Goal: Task Accomplishment & Management: Complete application form

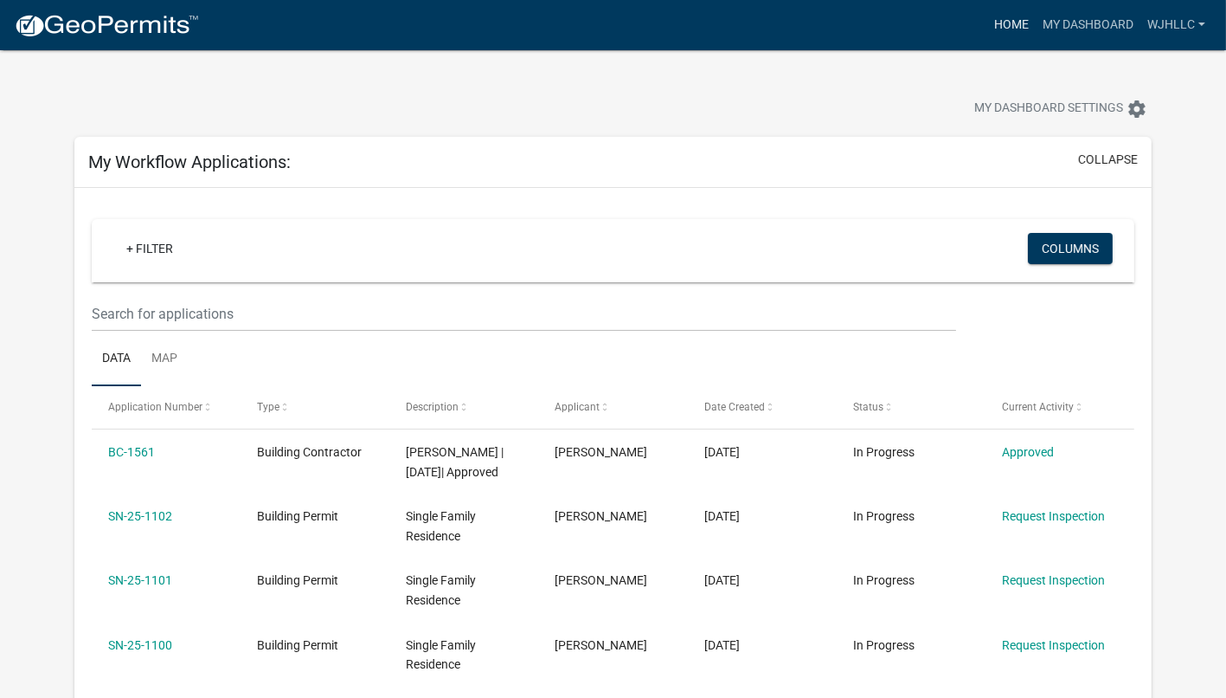
click at [1019, 17] on link "Home" at bounding box center [1011, 25] width 48 height 33
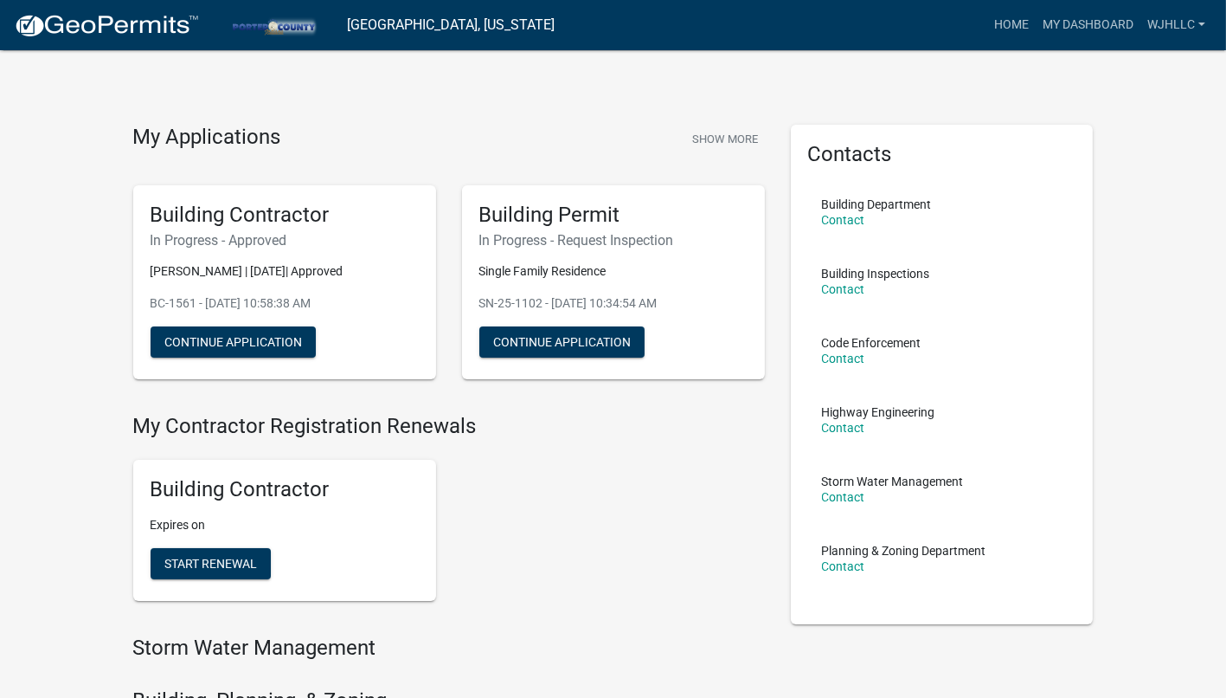
click at [139, 35] on img at bounding box center [106, 26] width 185 height 26
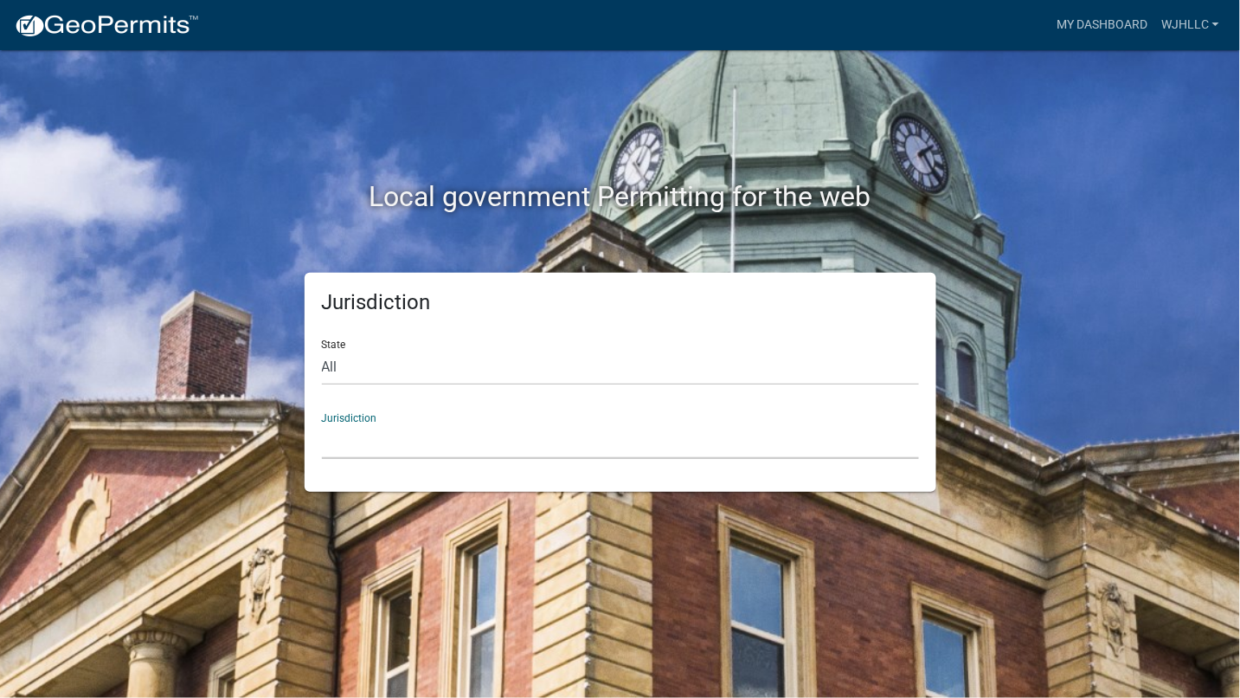
click at [570, 430] on select "[GEOGRAPHIC_DATA], [US_STATE] [GEOGRAPHIC_DATA], [US_STATE][PERSON_NAME][GEOGRA…" at bounding box center [620, 440] width 597 height 35
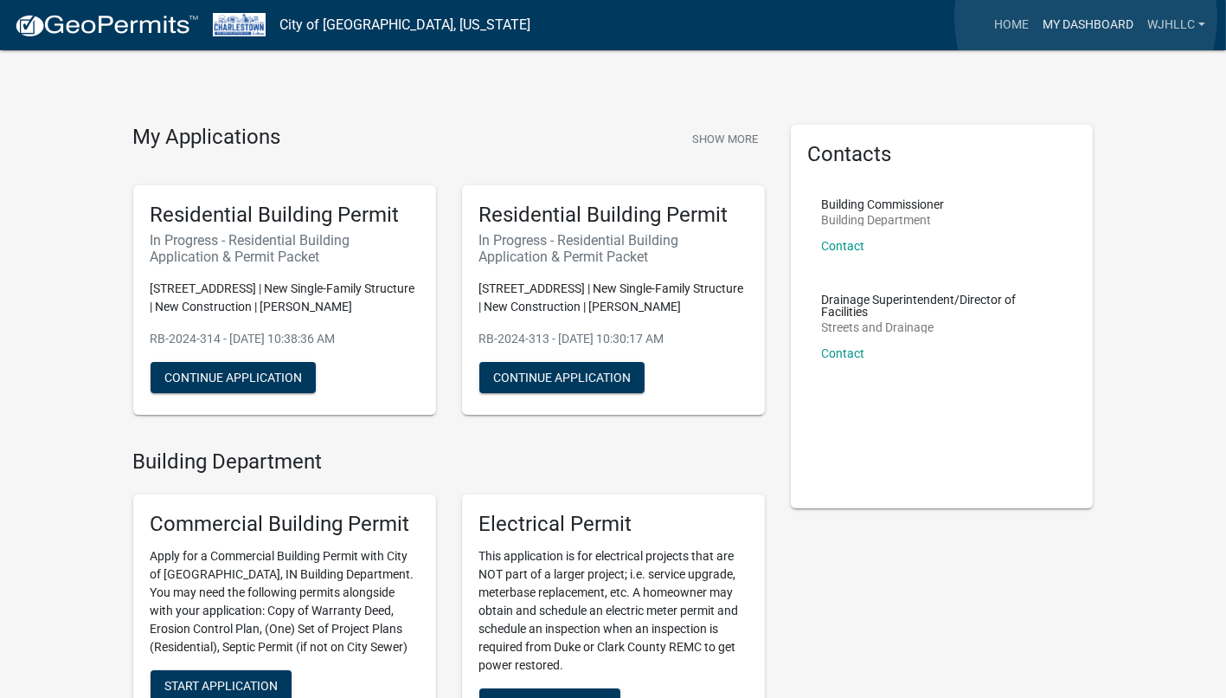
click at [1086, 17] on link "My Dashboard" at bounding box center [1088, 25] width 105 height 33
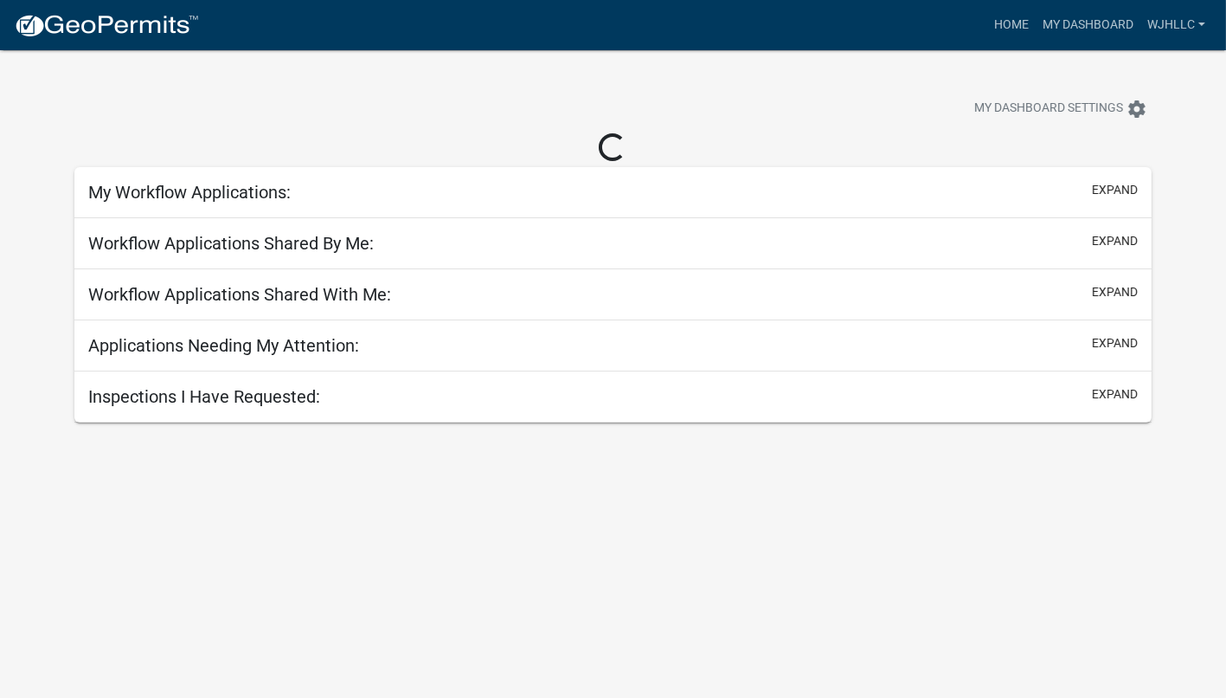
select select "3: 100"
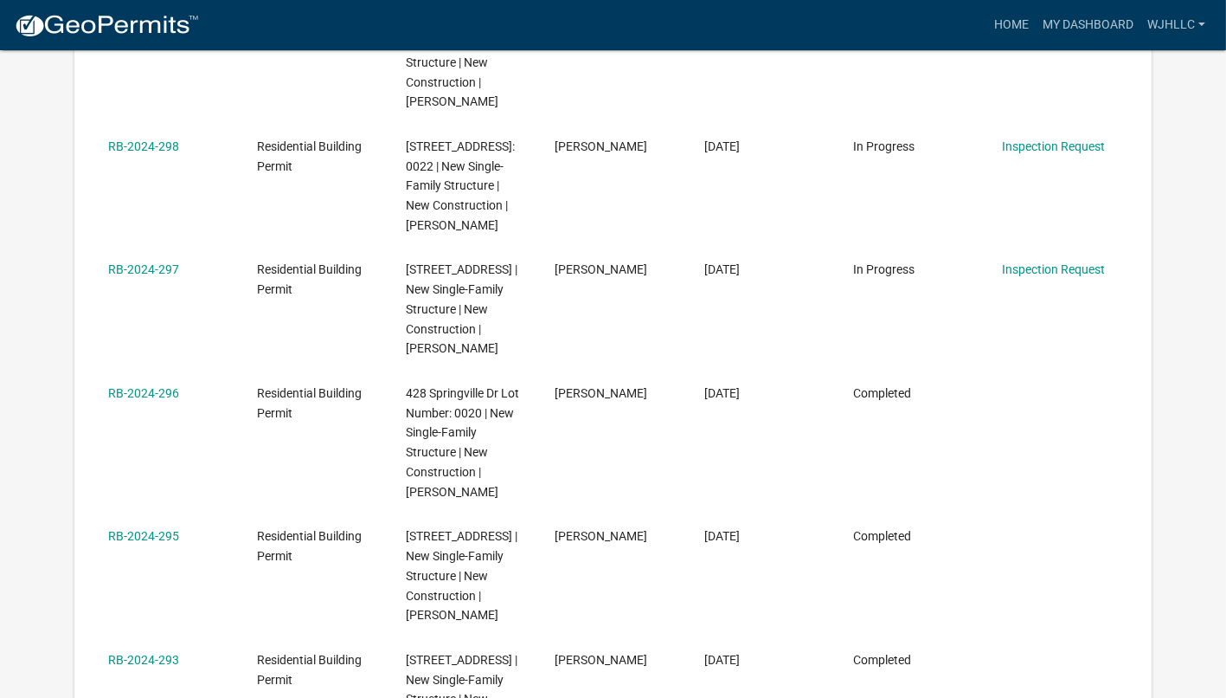
scroll to position [1744, 0]
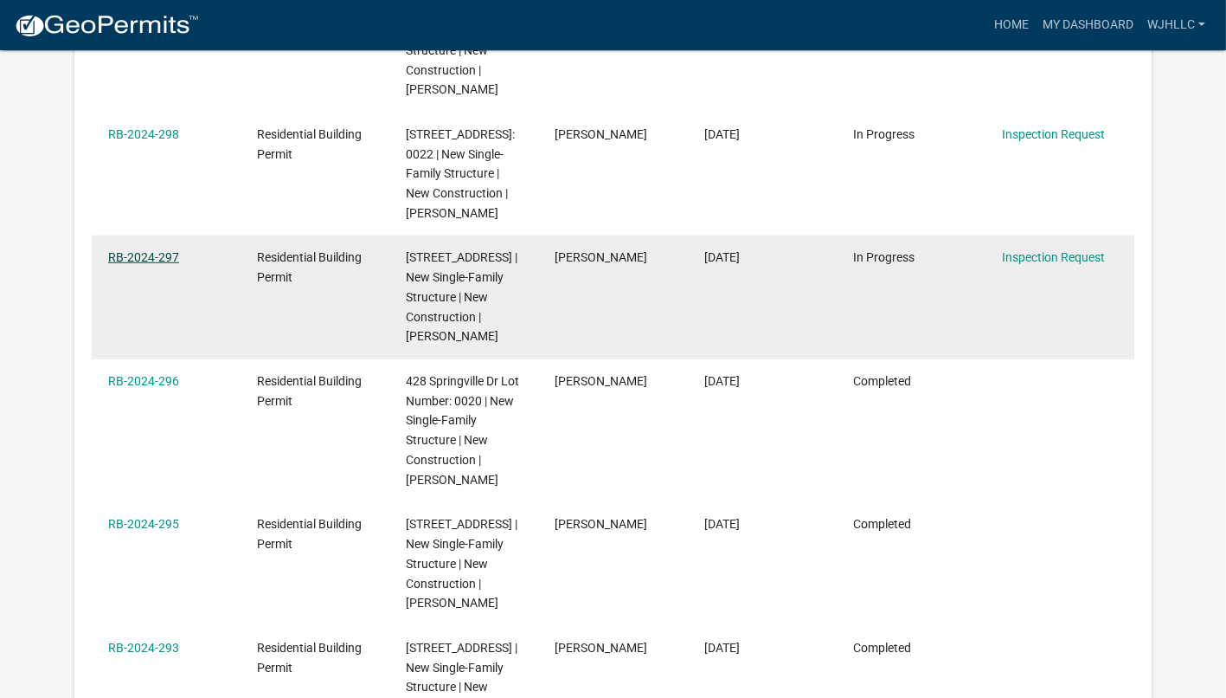
click at [150, 264] on link "RB-2024-297" at bounding box center [143, 257] width 71 height 14
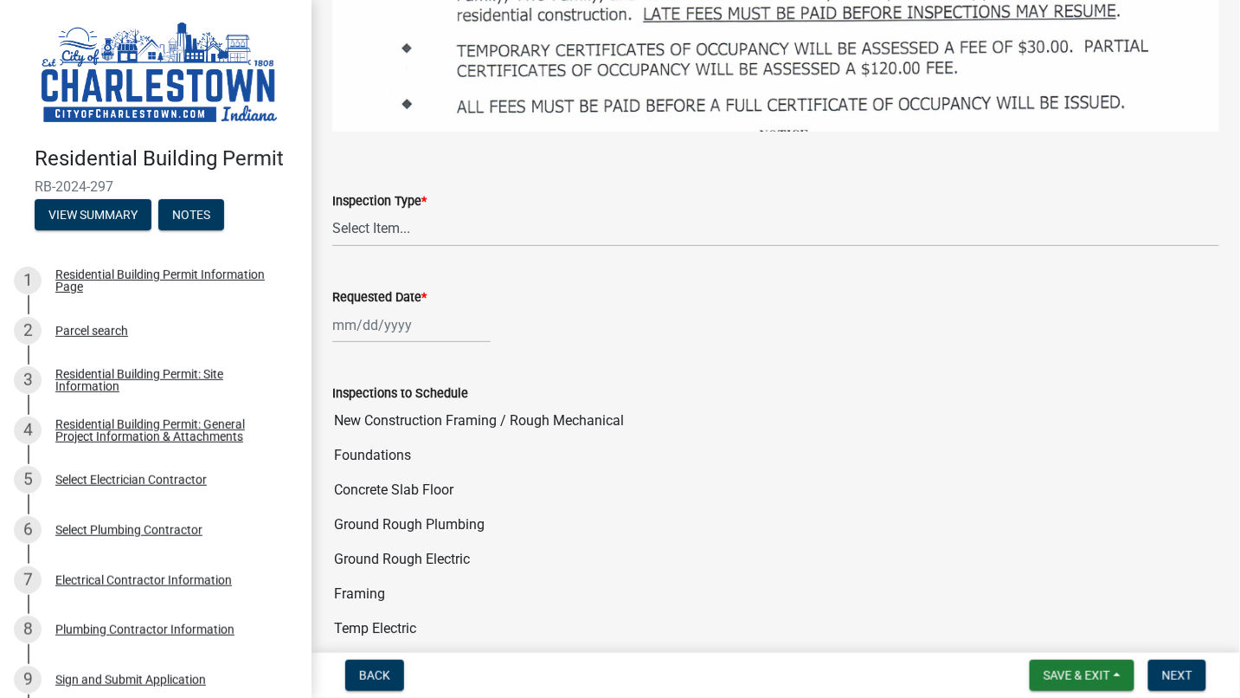
scroll to position [1923, 0]
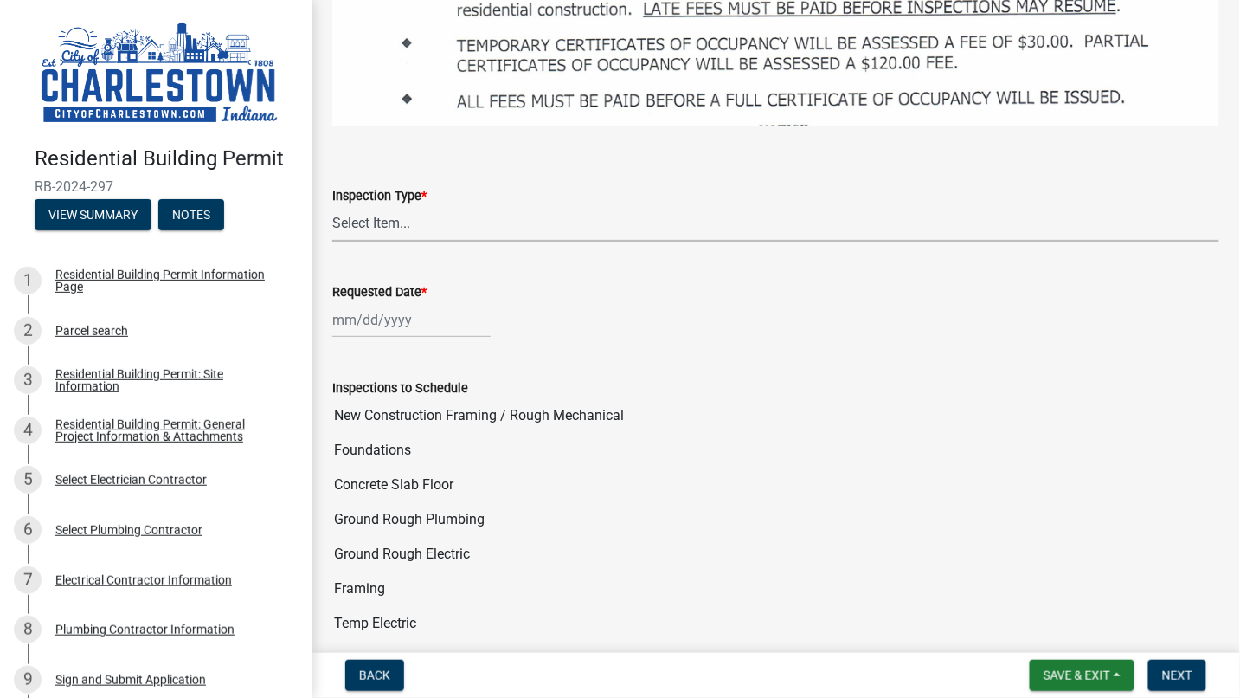
click at [435, 206] on select "Select Item... New Construction Framing / Rough Mechanical Foundations Concrete…" at bounding box center [775, 223] width 887 height 35
click at [332, 206] on select "Select Item... New Construction Framing / Rough Mechanical Foundations Concrete…" at bounding box center [775, 223] width 887 height 35
select select "d355e104-5996-44c1-8341-8ebc434ac365"
click at [416, 302] on div at bounding box center [411, 319] width 158 height 35
select select "8"
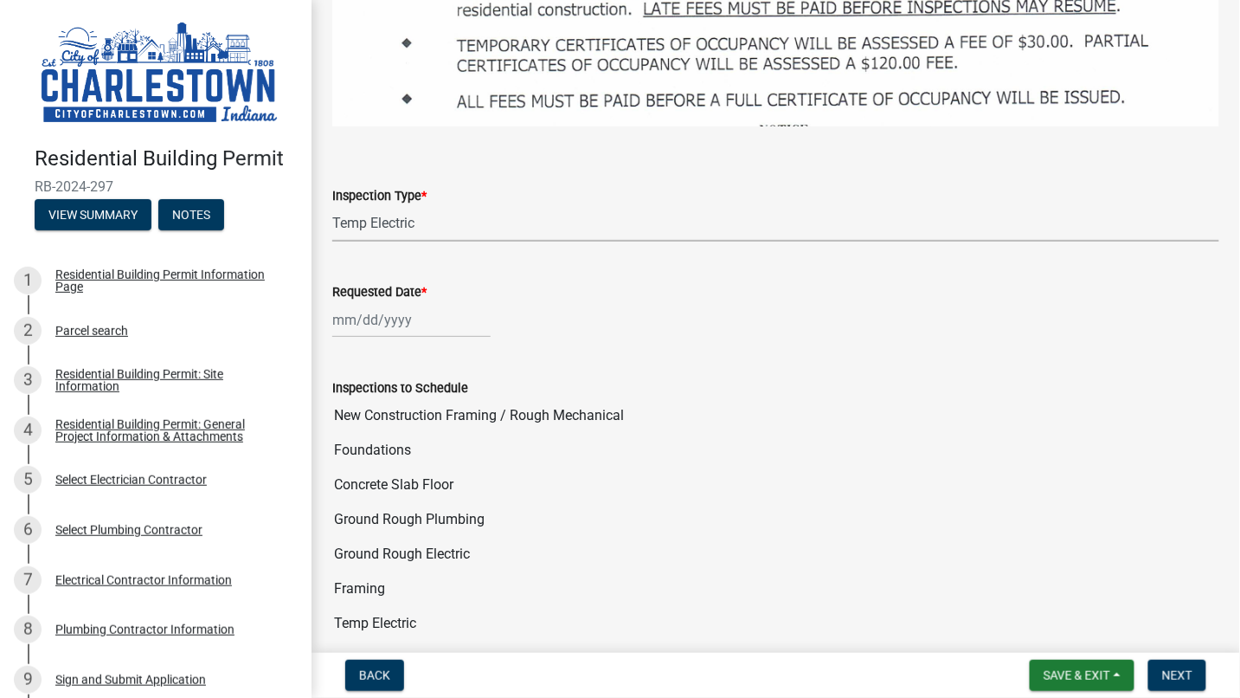
select select "2025"
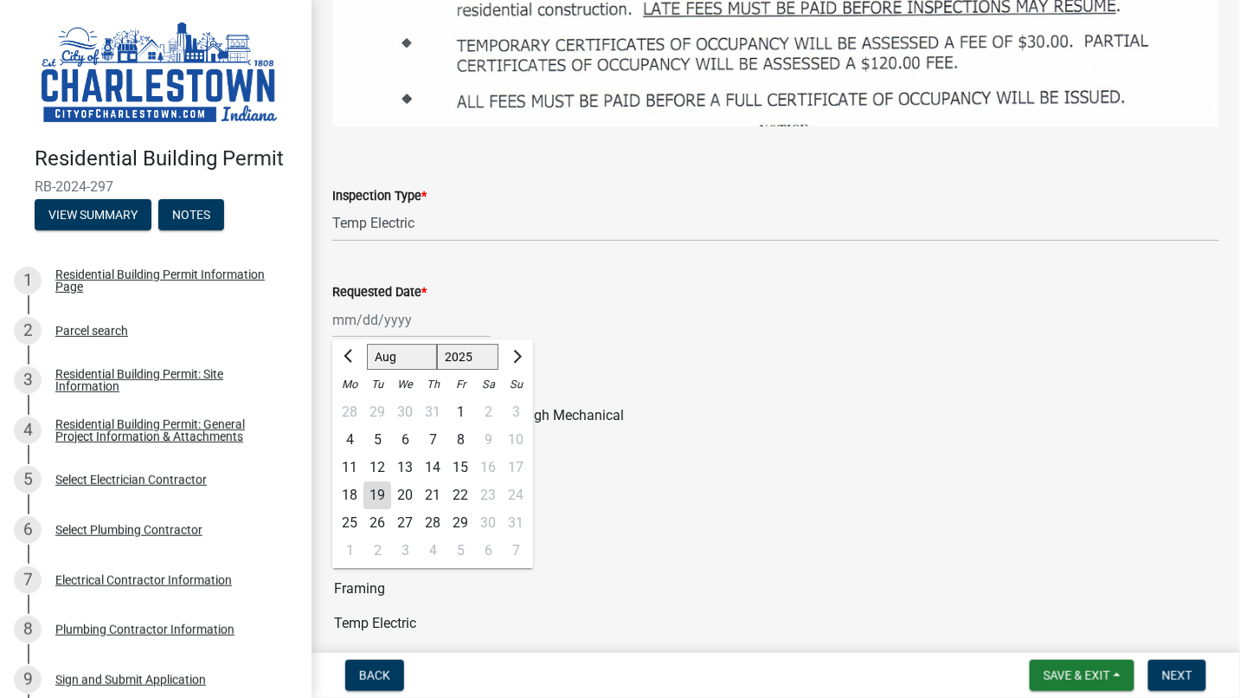
click at [407, 481] on div "20" at bounding box center [405, 495] width 28 height 28
type input "[DATE]"
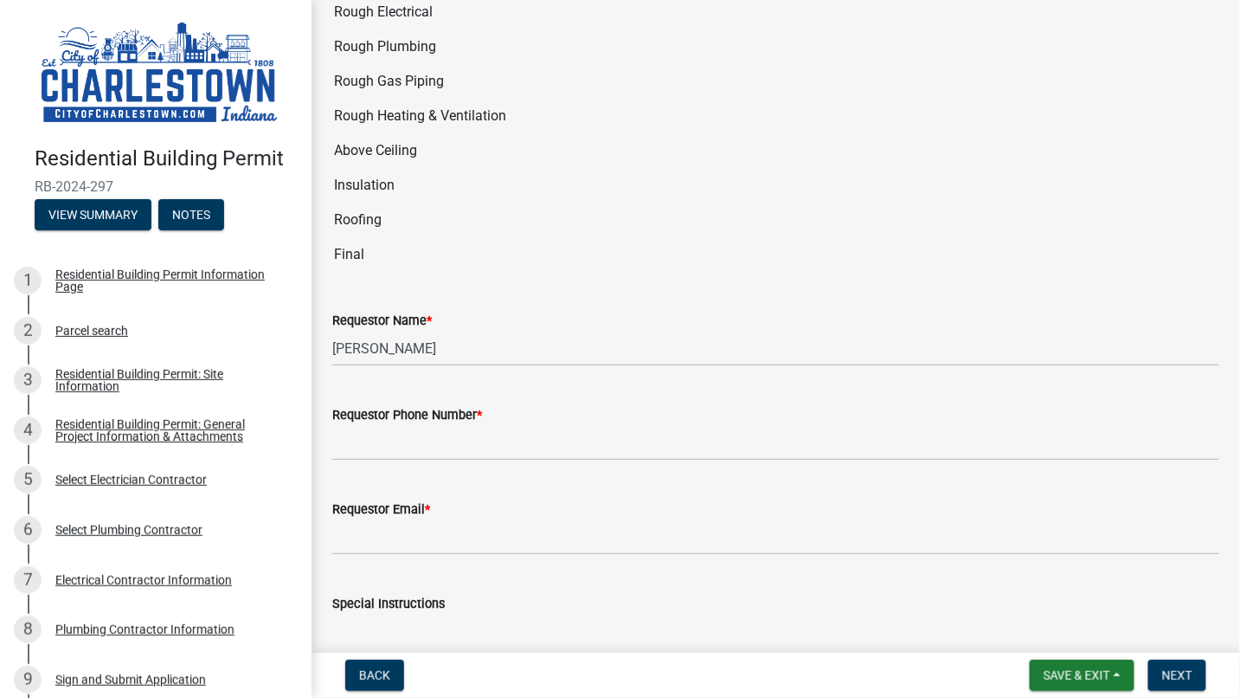
scroll to position [2576, 0]
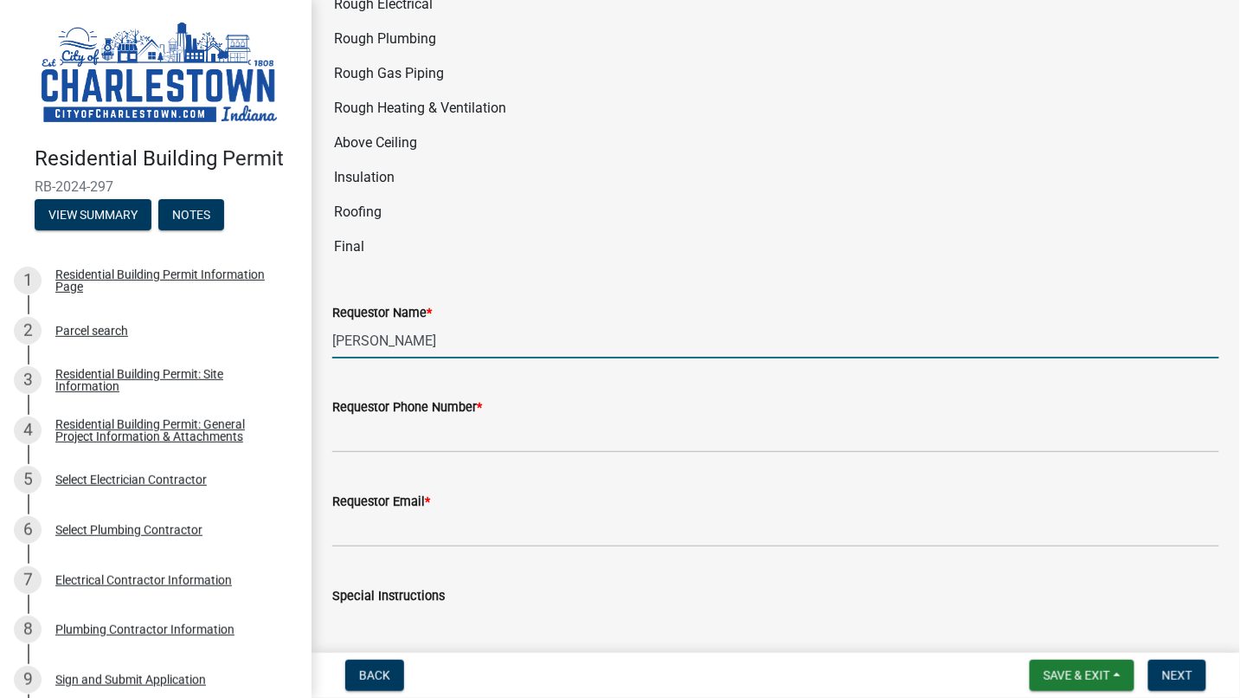
click at [402, 323] on input "[PERSON_NAME]" at bounding box center [775, 340] width 887 height 35
type input "[PERSON_NAME]"
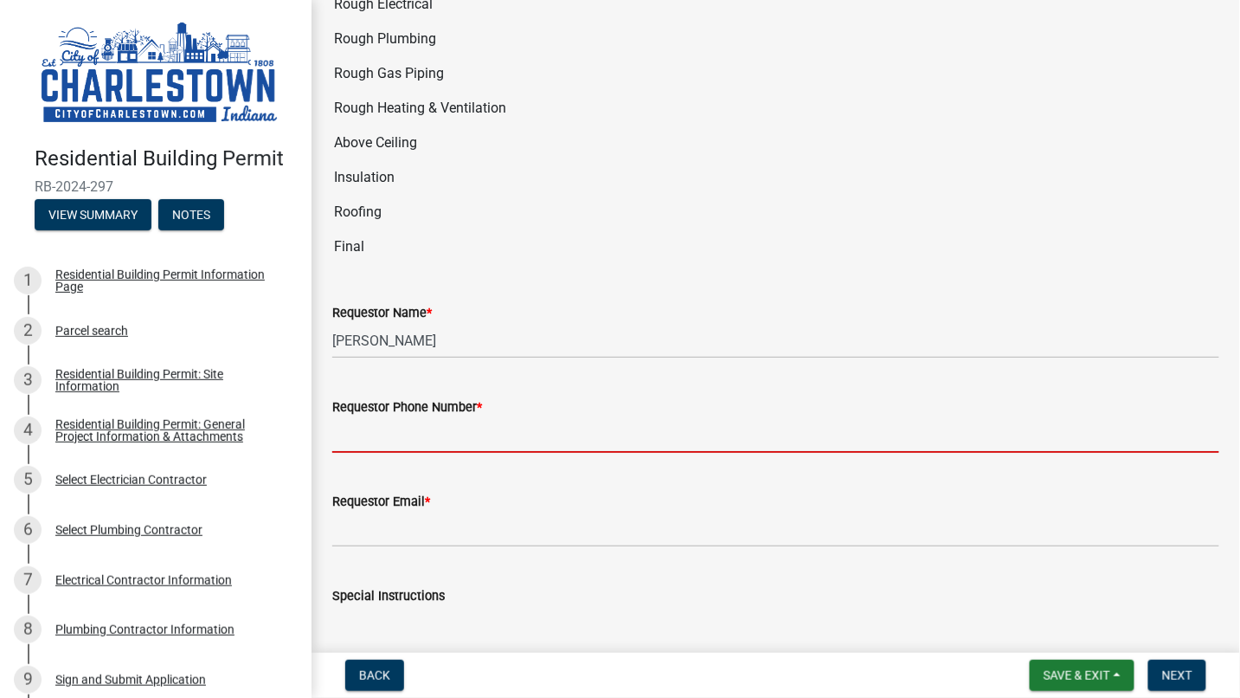
click at [441, 417] on input "Requestor Phone Number *" at bounding box center [775, 434] width 887 height 35
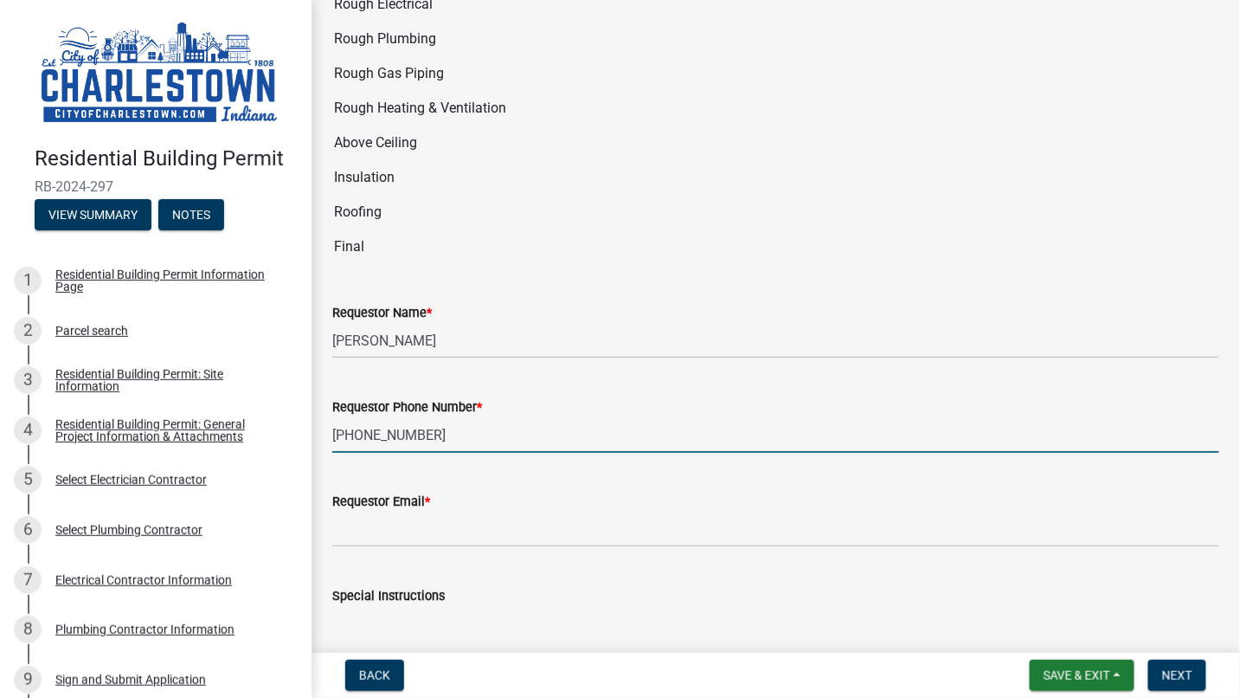
type input "[PHONE_NUMBER]"
click at [445, 511] on input "Requestor Email *" at bounding box center [775, 528] width 887 height 35
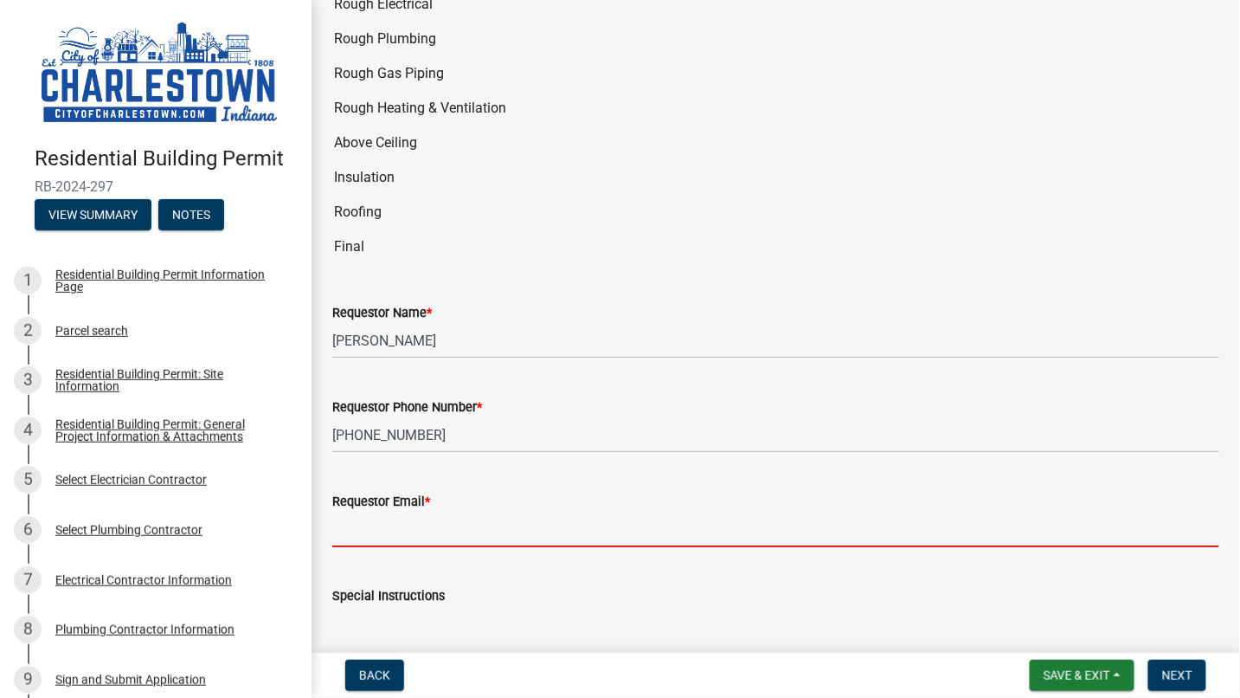
type input "[PERSON_NAME][EMAIL_ADDRESS][PERSON_NAME][DOMAIN_NAME]"
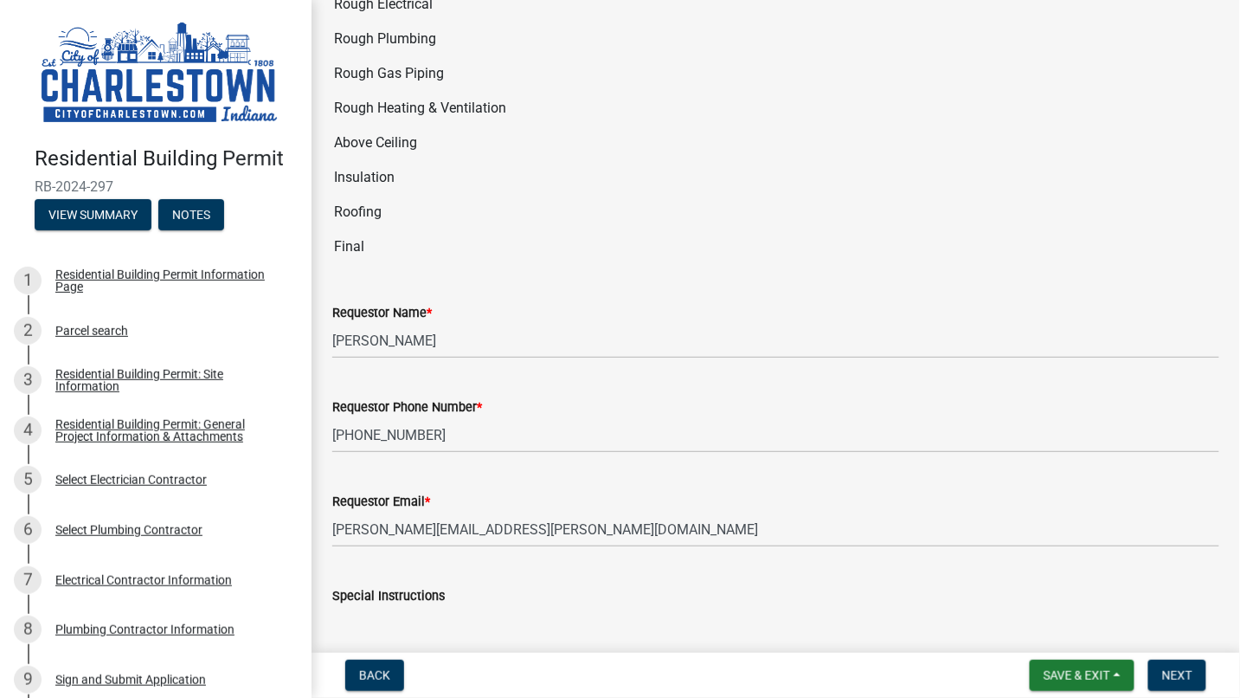
click at [479, 626] on textarea "Special Instructions" at bounding box center [775, 646] width 887 height 81
type textarea "also need rough plumbing inspection the same day"
click at [1178, 671] on span "Next" at bounding box center [1177, 675] width 30 height 14
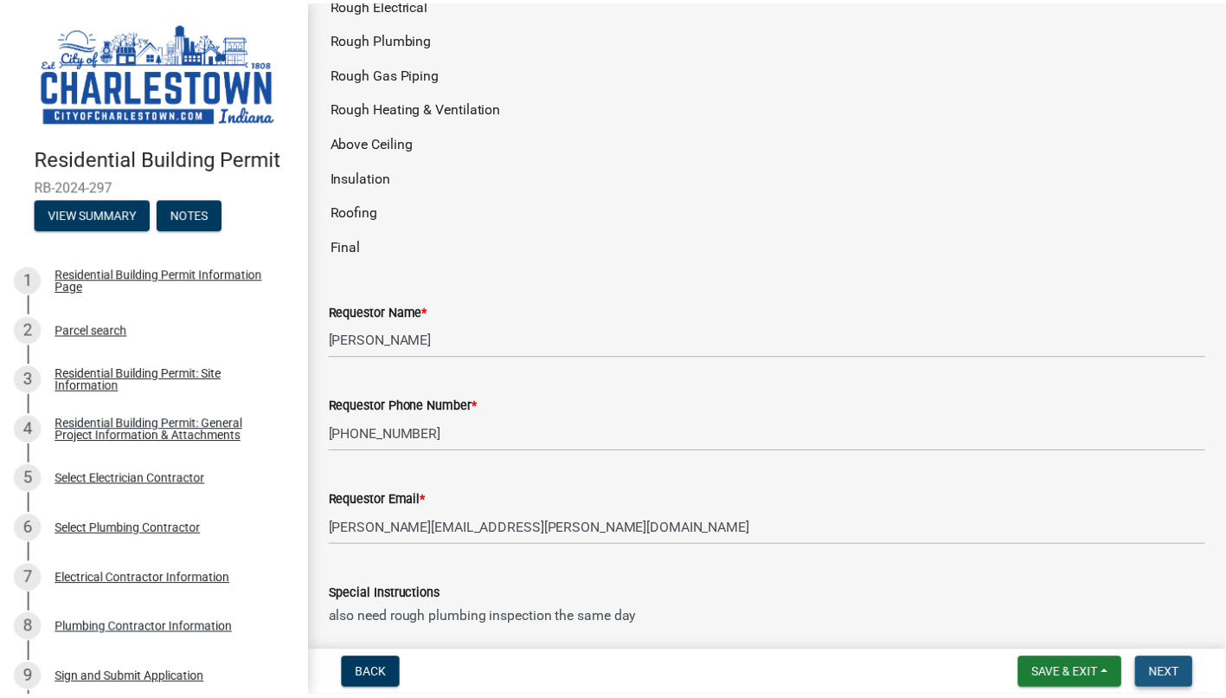
scroll to position [0, 0]
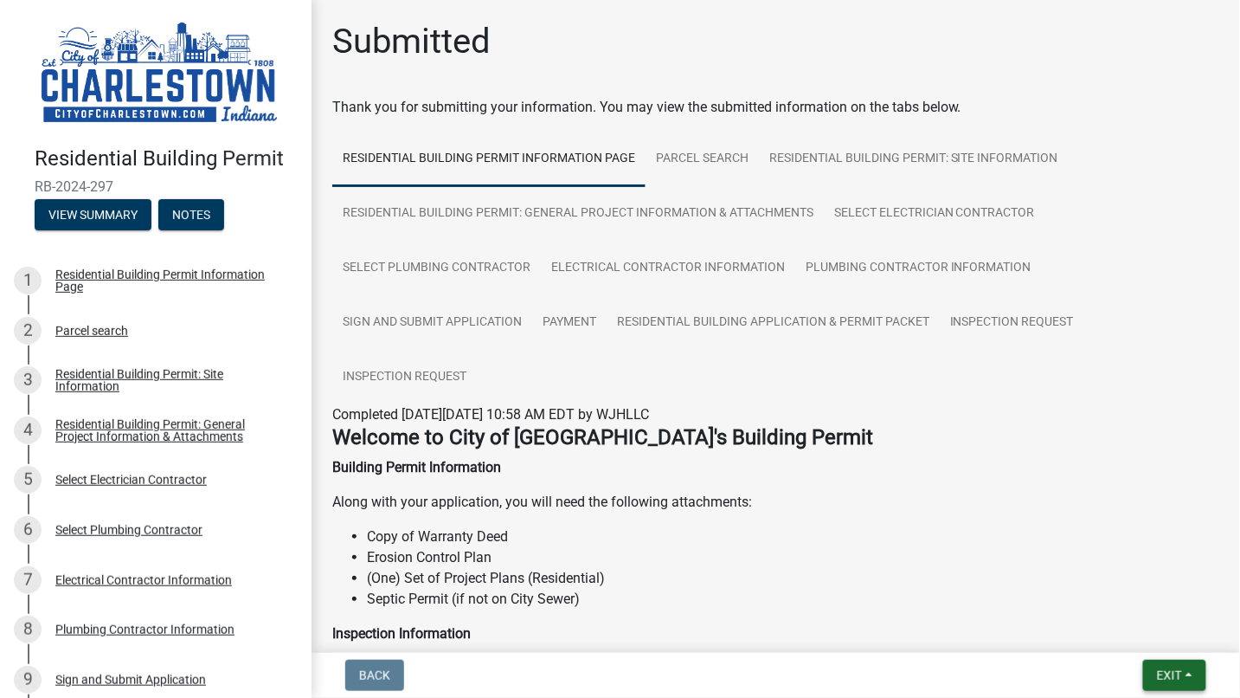
click at [1178, 671] on span "Exit" at bounding box center [1169, 675] width 25 height 14
click at [1160, 633] on button "Save & Exit" at bounding box center [1137, 630] width 138 height 42
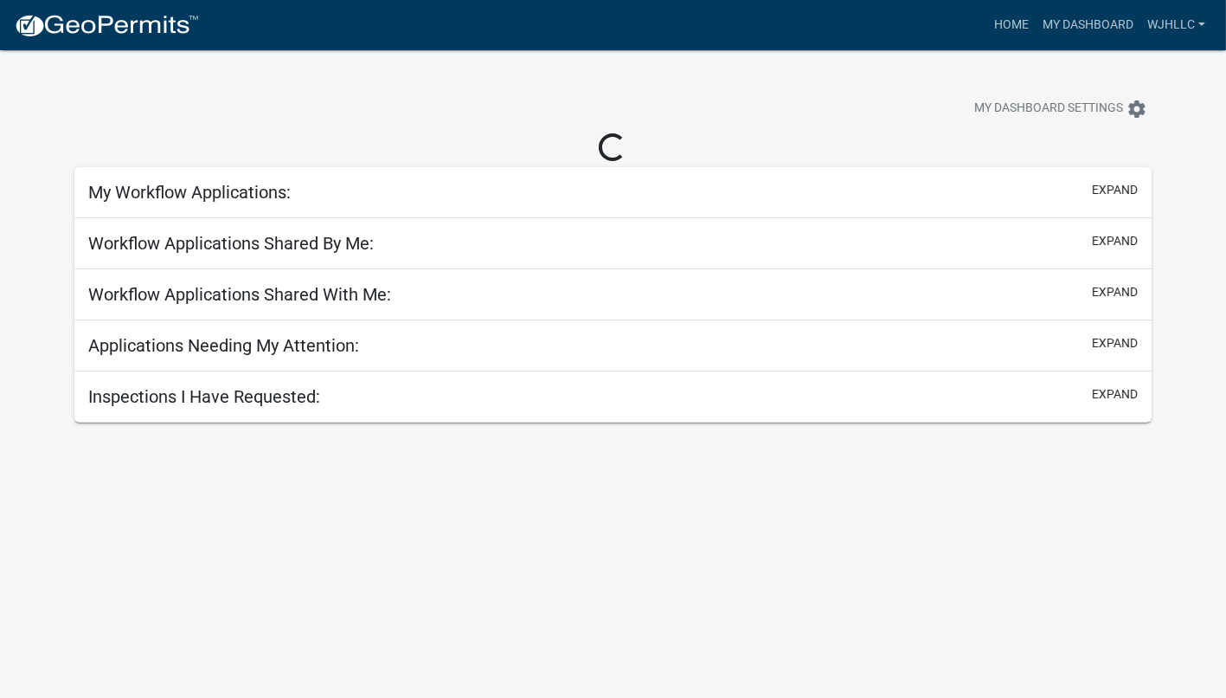
select select "3: 100"
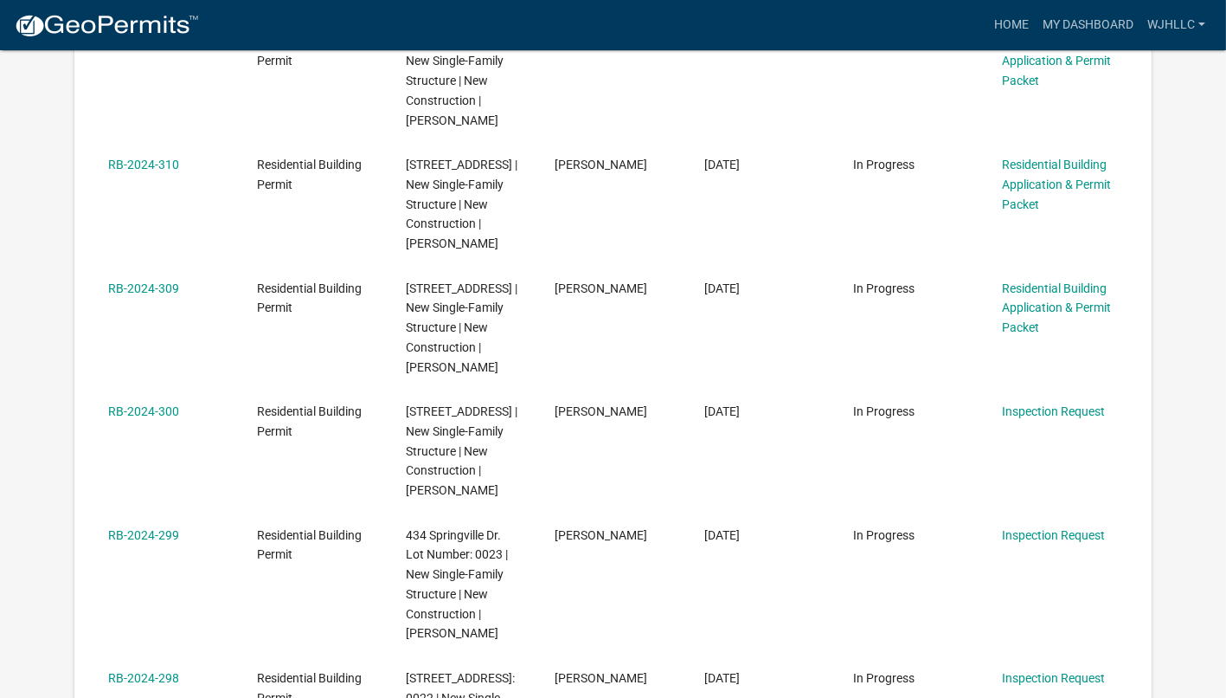
scroll to position [1303, 0]
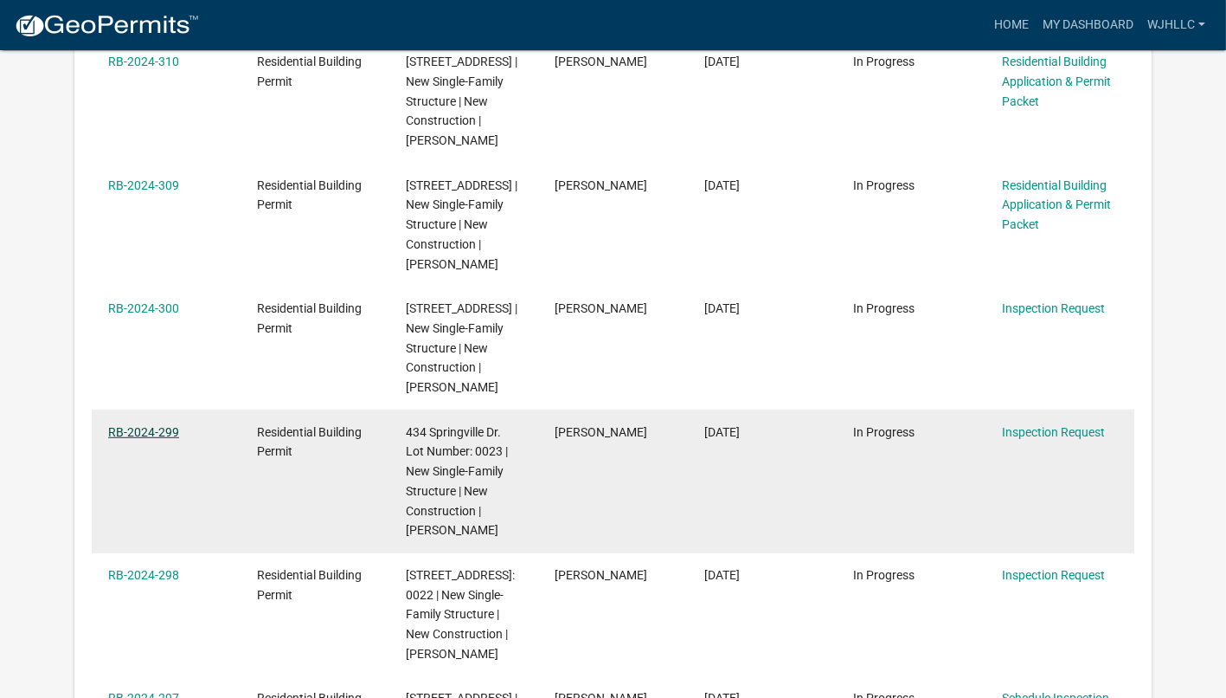
click at [132, 439] on link "RB-2024-299" at bounding box center [143, 432] width 71 height 14
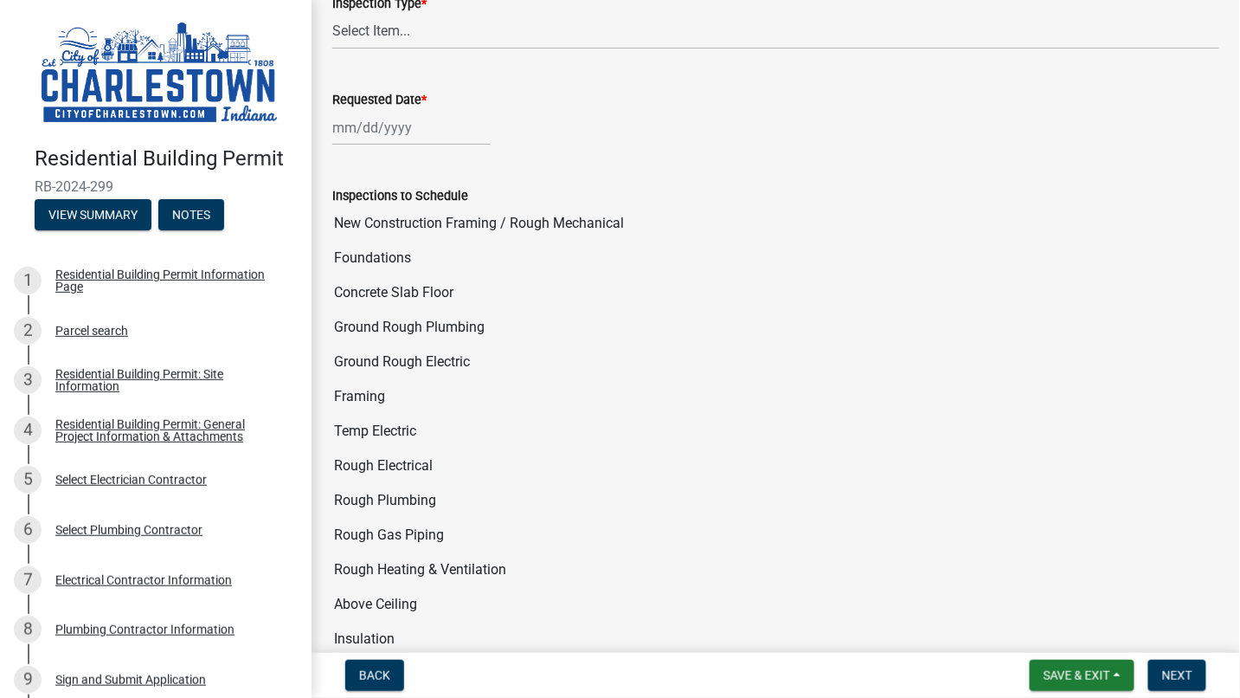
scroll to position [2077, 0]
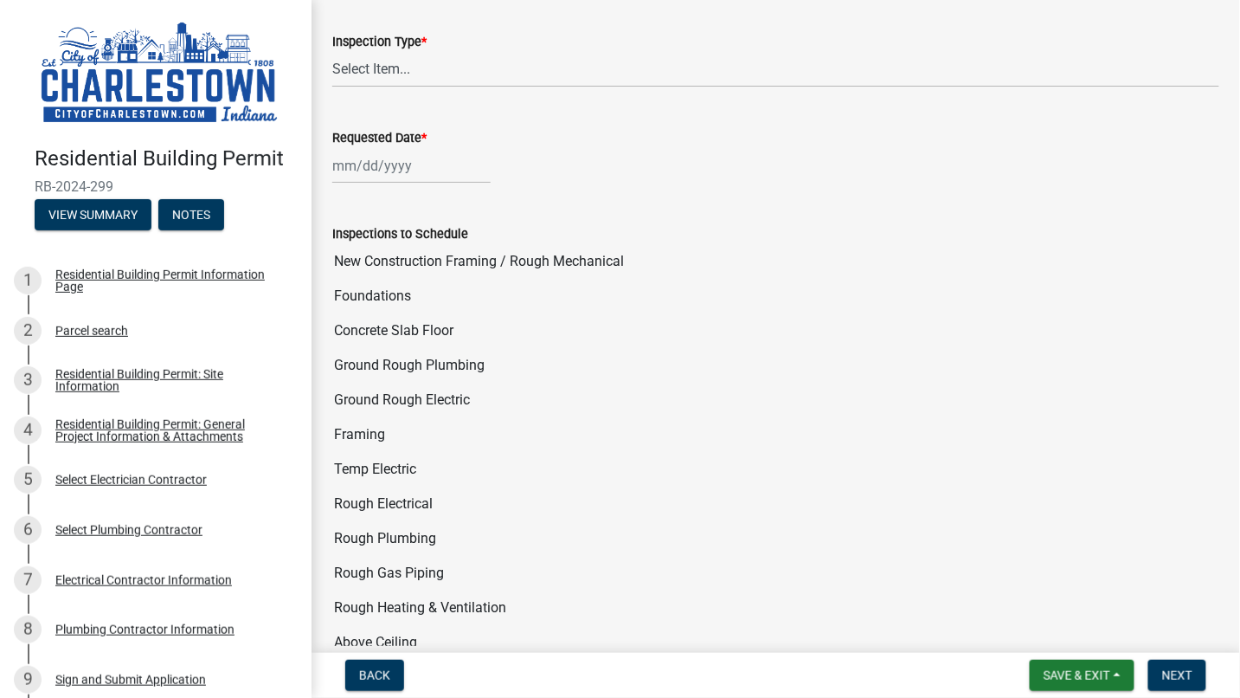
click at [539, 61] on wm-data-entity-input "Inspection Type * Select Item... New Construction Framing / Rough Mechanical Fo…" at bounding box center [775, 44] width 887 height 117
click at [544, 52] on select "Select Item... New Construction Framing / Rough Mechanical Foundations Concrete…" at bounding box center [775, 69] width 887 height 35
click at [332, 52] on select "Select Item... New Construction Framing / Rough Mechanical Foundations Concrete…" at bounding box center [775, 69] width 887 height 35
select select "d355e104-5996-44c1-8341-8ebc434ac365"
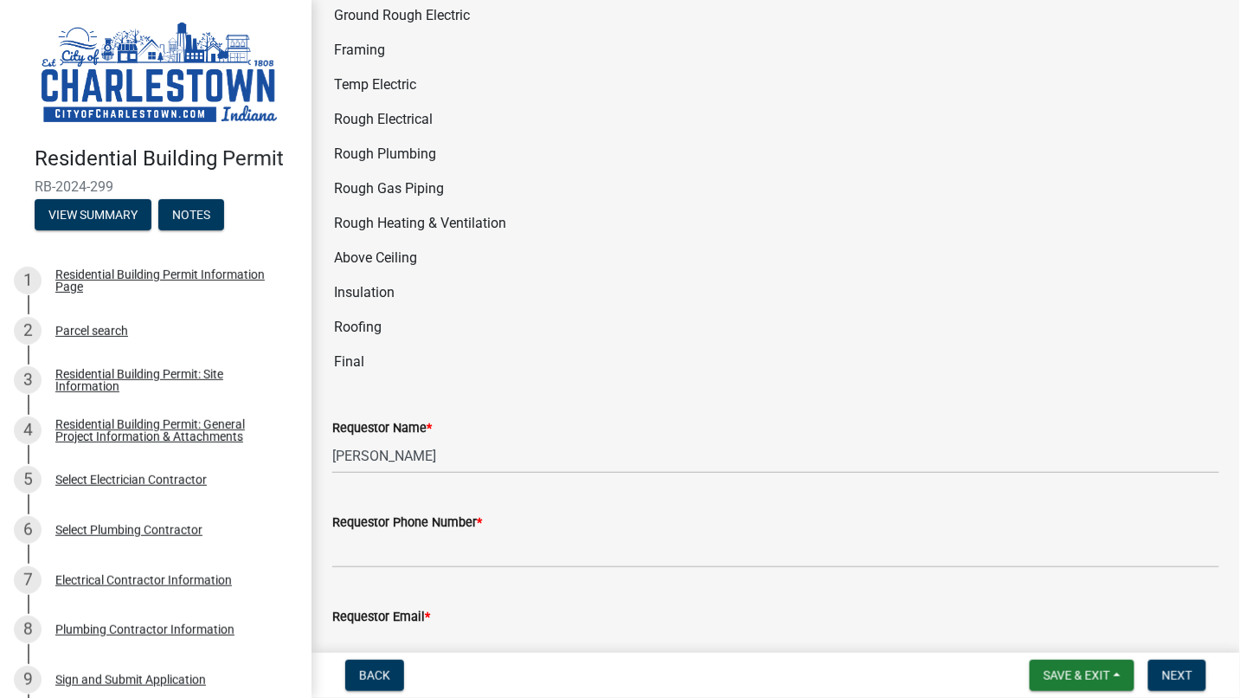
scroll to position [2499, 0]
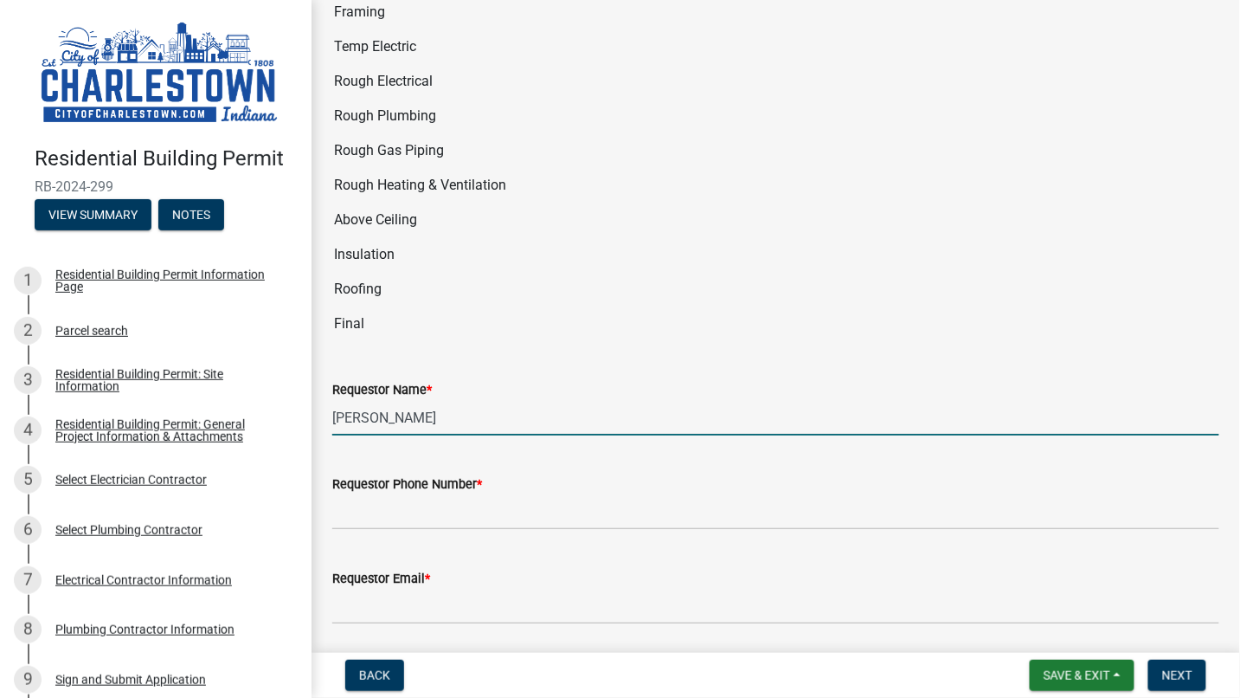
click at [601, 400] on input "[PERSON_NAME]" at bounding box center [775, 417] width 887 height 35
type input "[PERSON_NAME]"
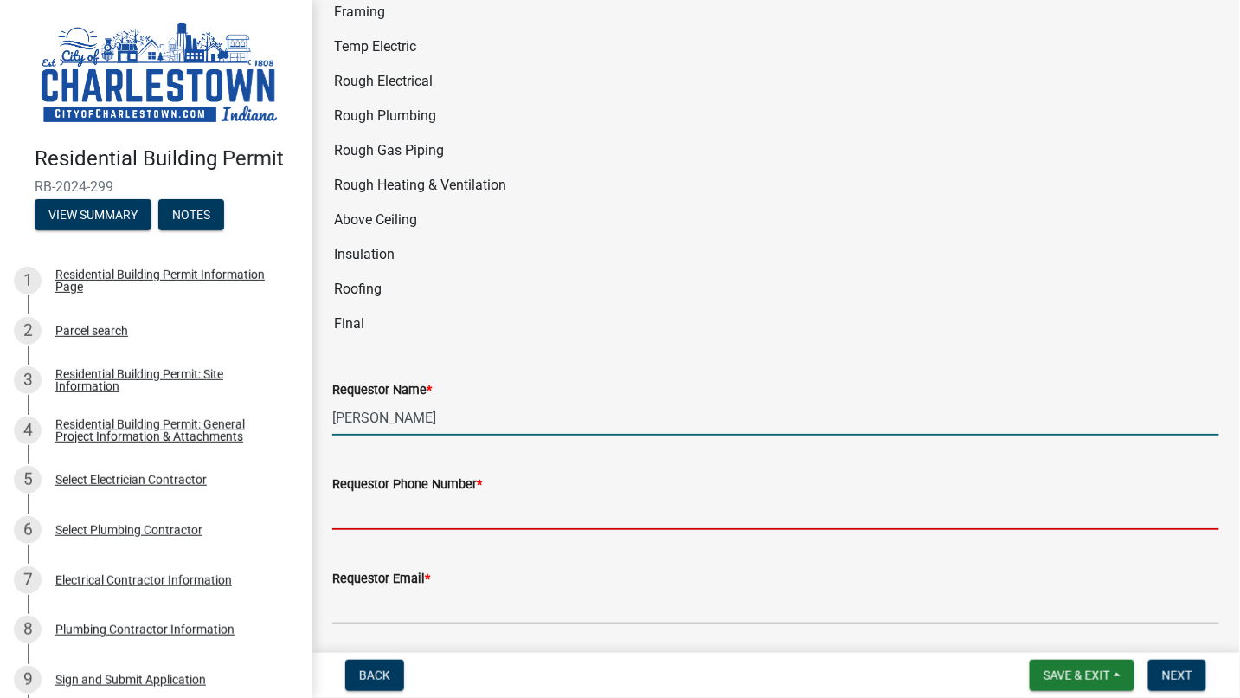
click at [518, 494] on input "Requestor Phone Number *" at bounding box center [775, 511] width 887 height 35
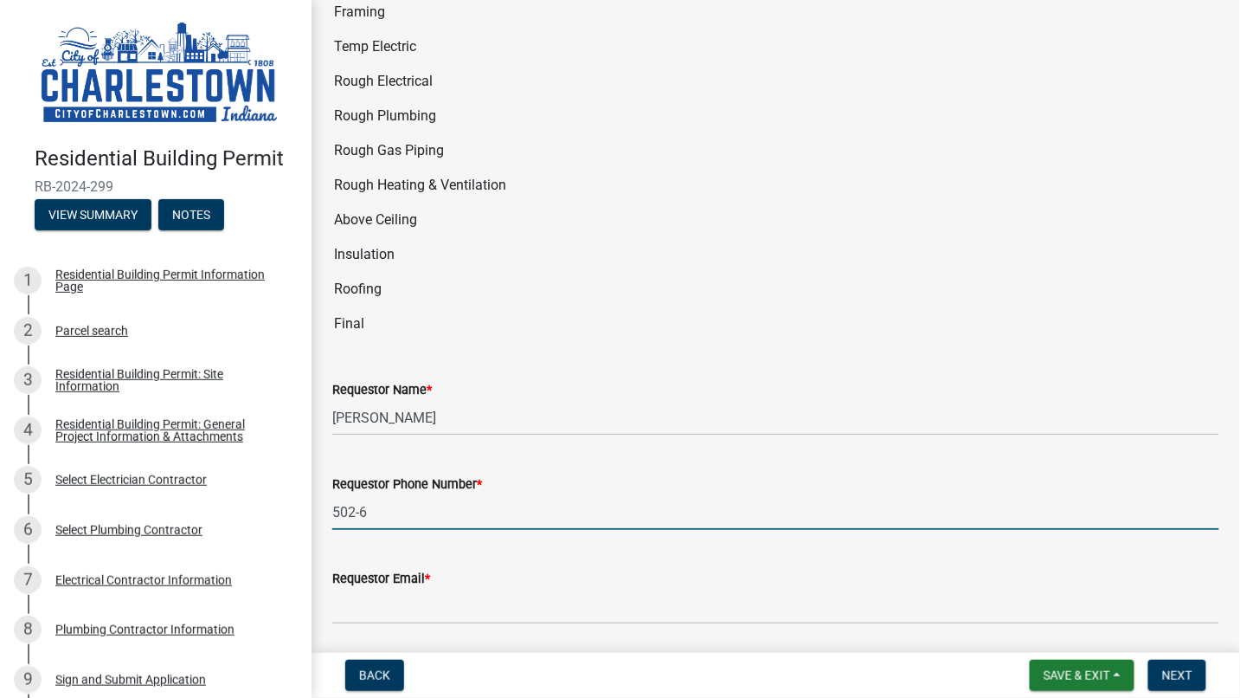
type input "[PHONE_NUMBER]"
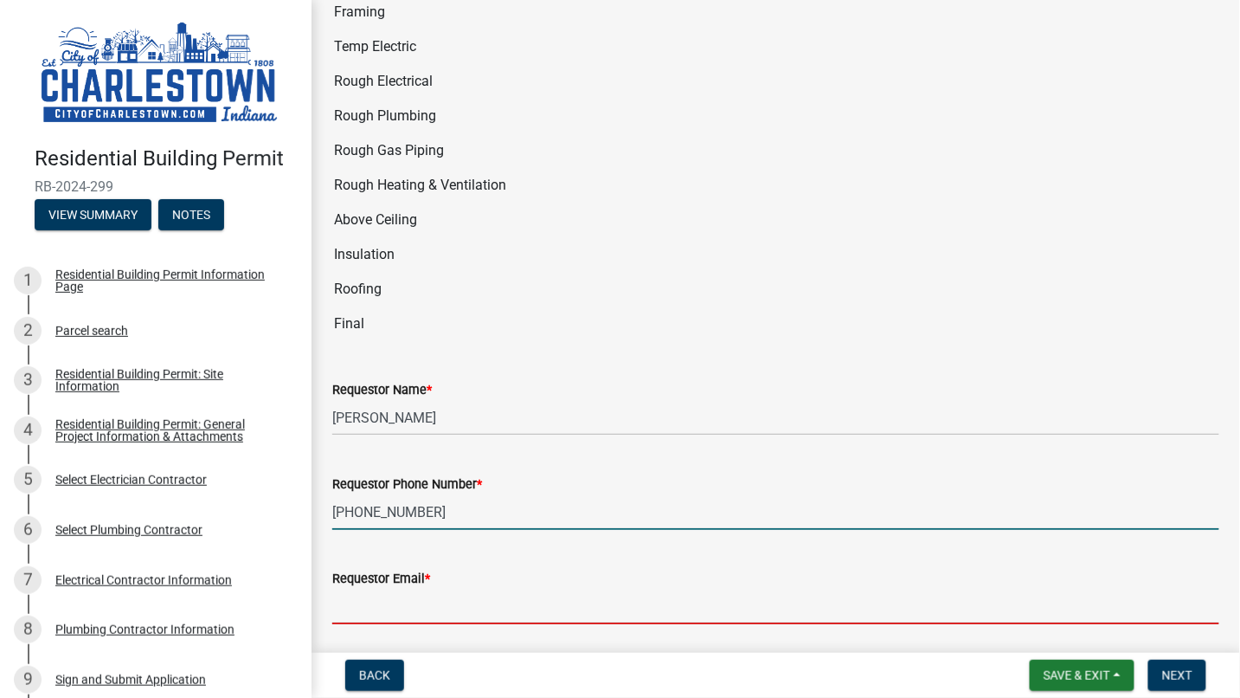
click at [538, 589] on input "Requestor Email *" at bounding box center [775, 606] width 887 height 35
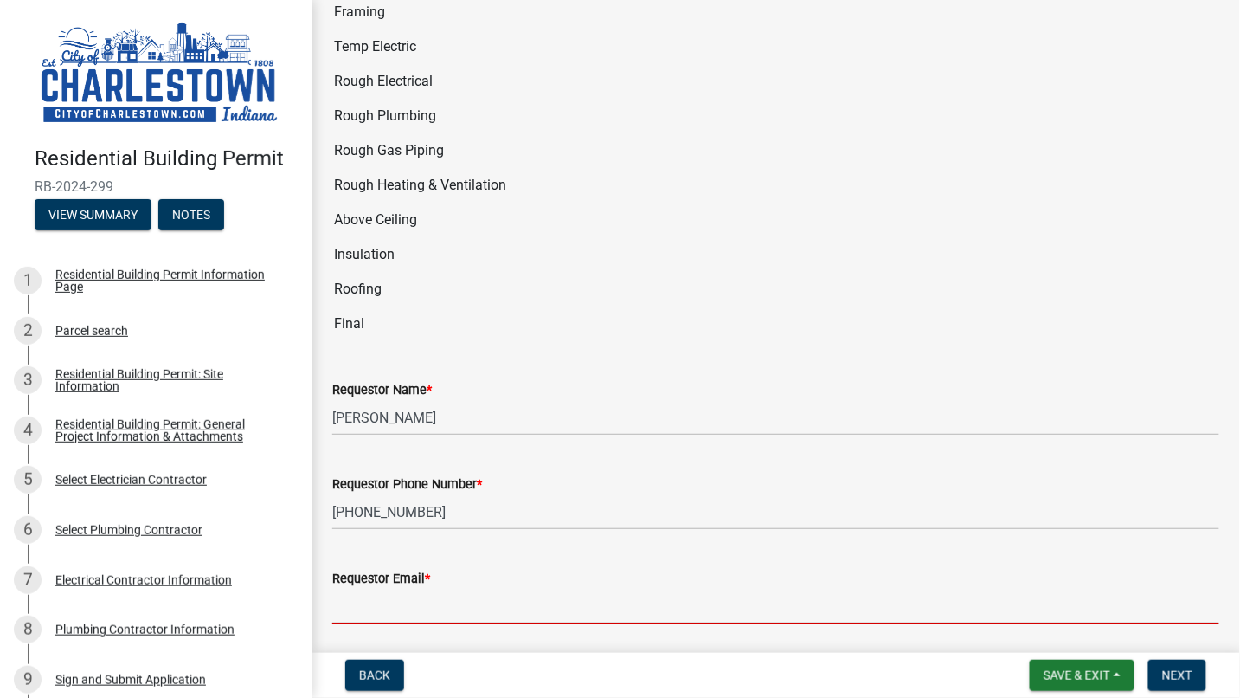
type input "[PERSON_NAME][EMAIL_ADDRESS][PERSON_NAME][DOMAIN_NAME]"
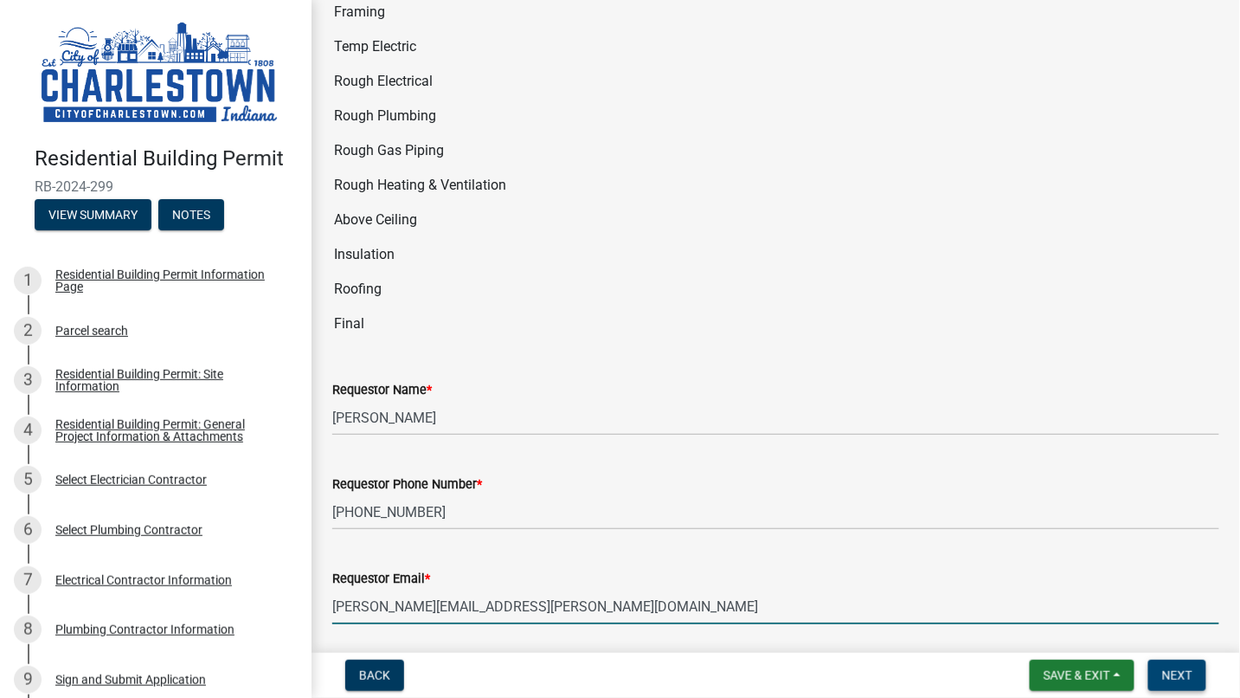
click at [1160, 667] on button "Next" at bounding box center [1177, 674] width 58 height 31
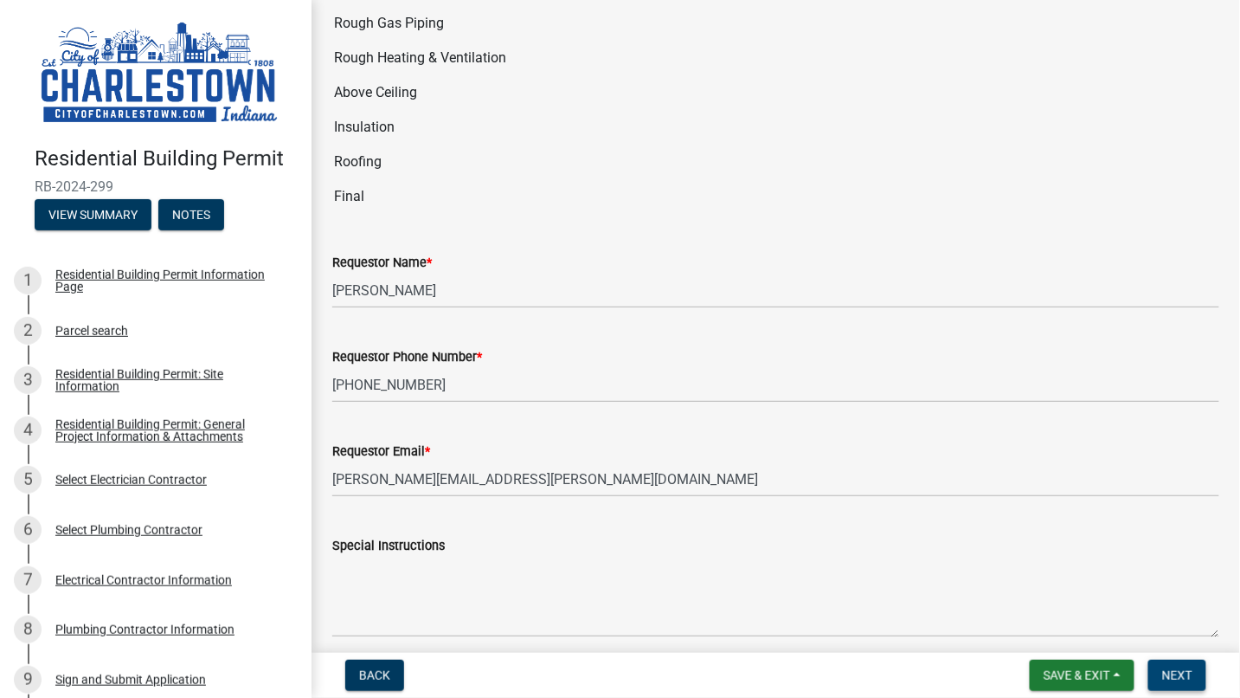
scroll to position [2693, 0]
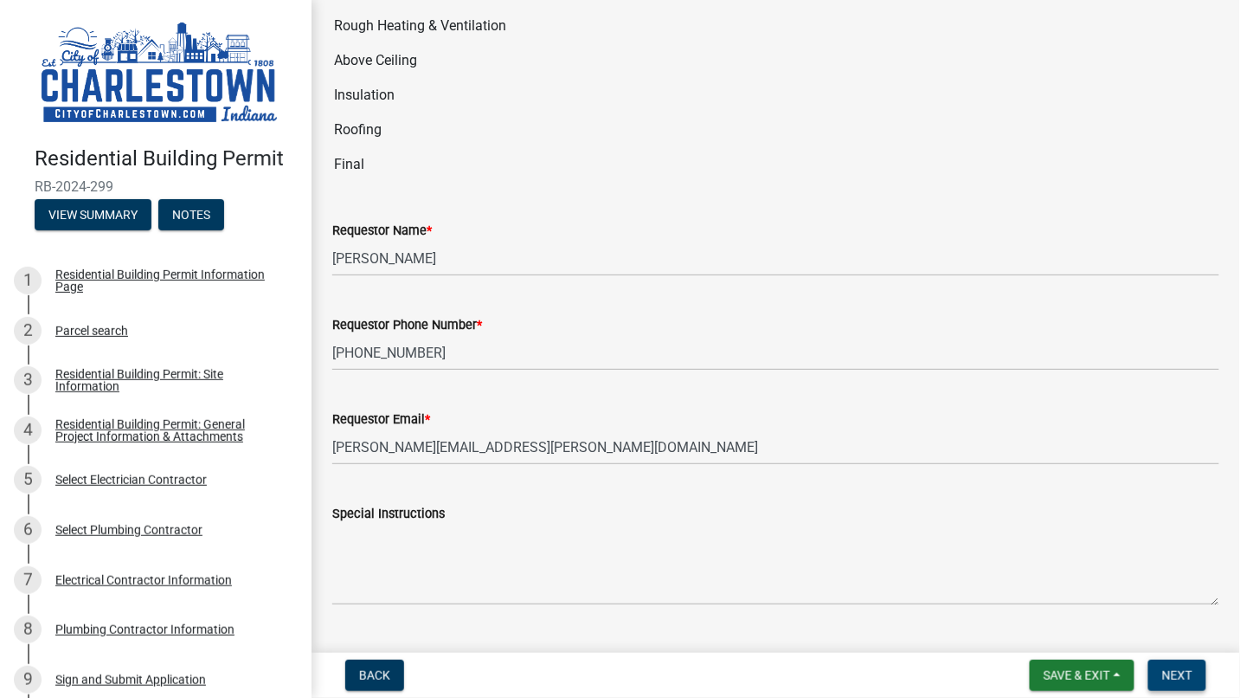
click at [1174, 674] on span "Next" at bounding box center [1177, 675] width 30 height 14
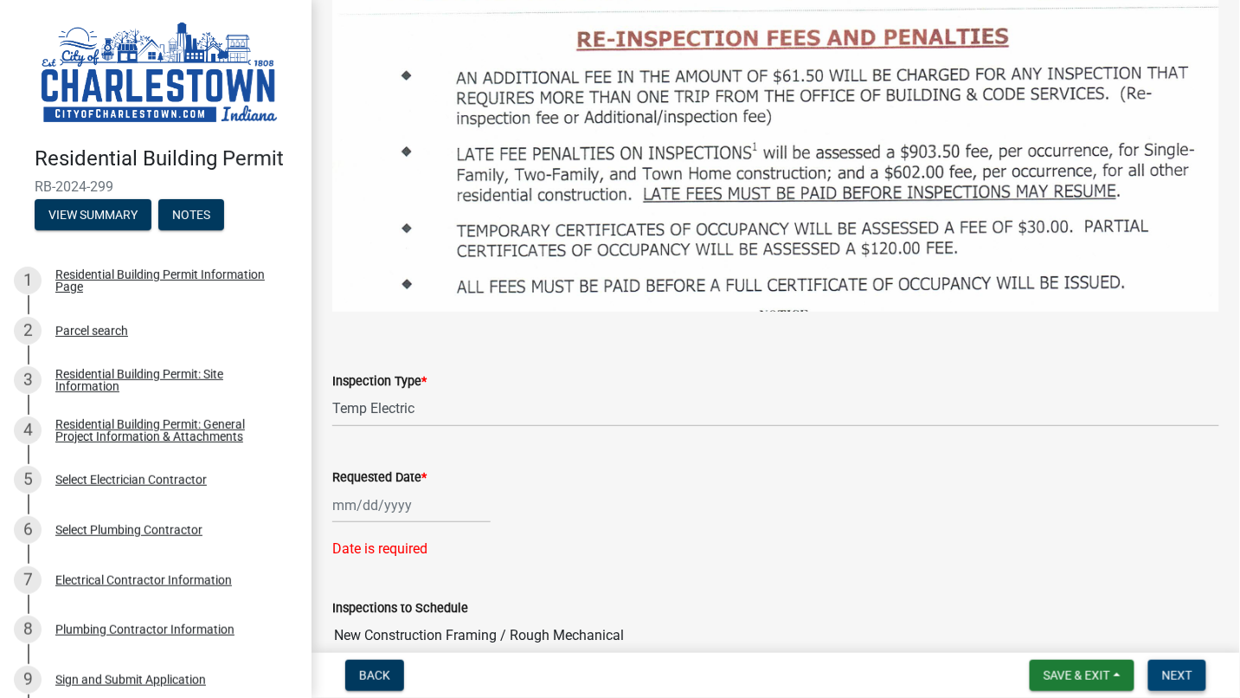
scroll to position [1768, 0]
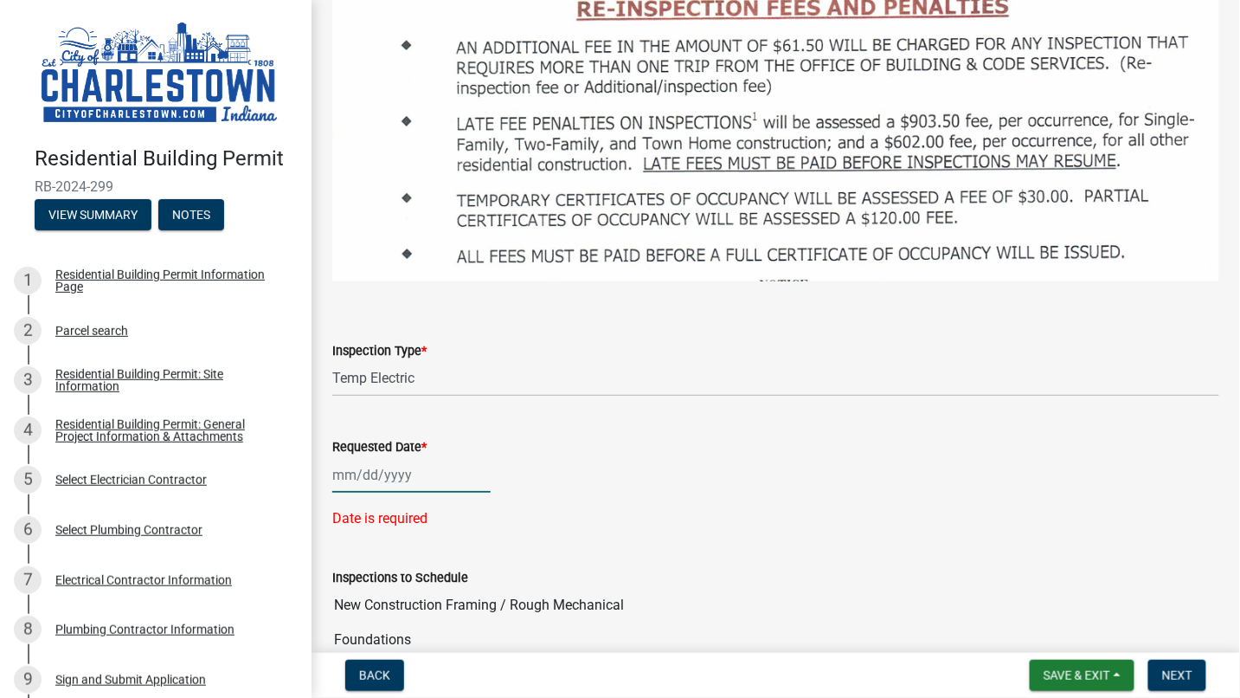
click at [461, 457] on div at bounding box center [411, 474] width 158 height 35
select select "8"
select select "2025"
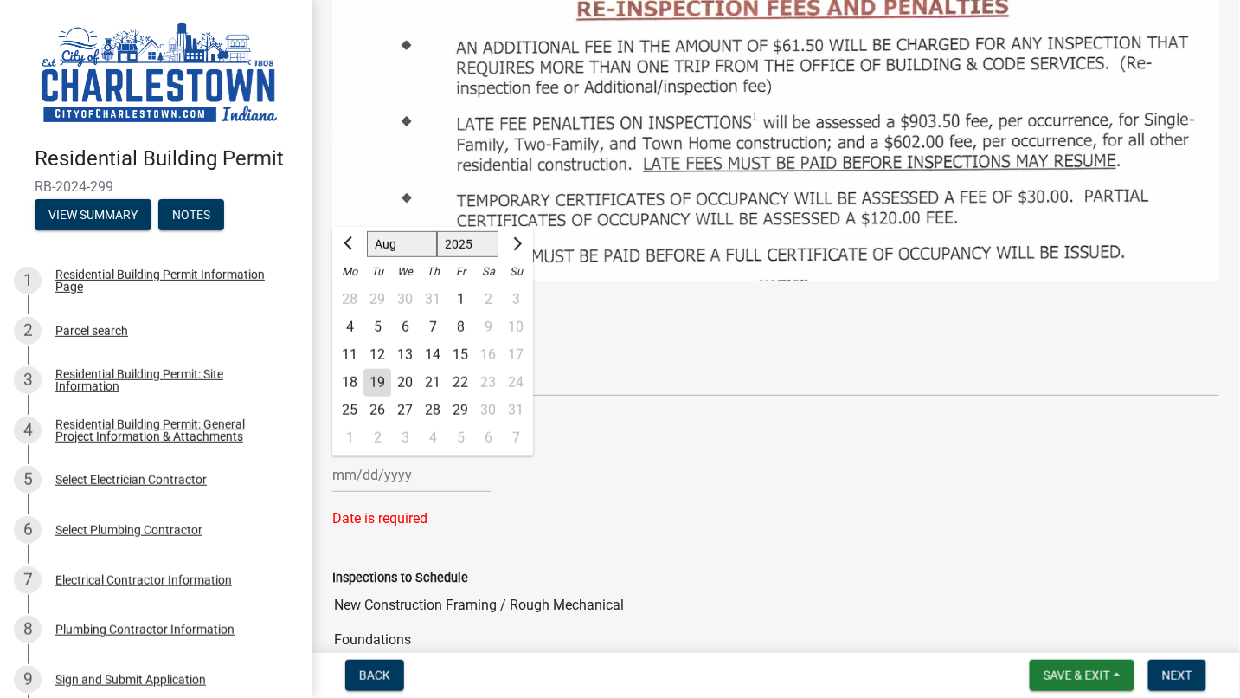
click at [400, 368] on div "20" at bounding box center [405, 382] width 28 height 28
type input "[DATE]"
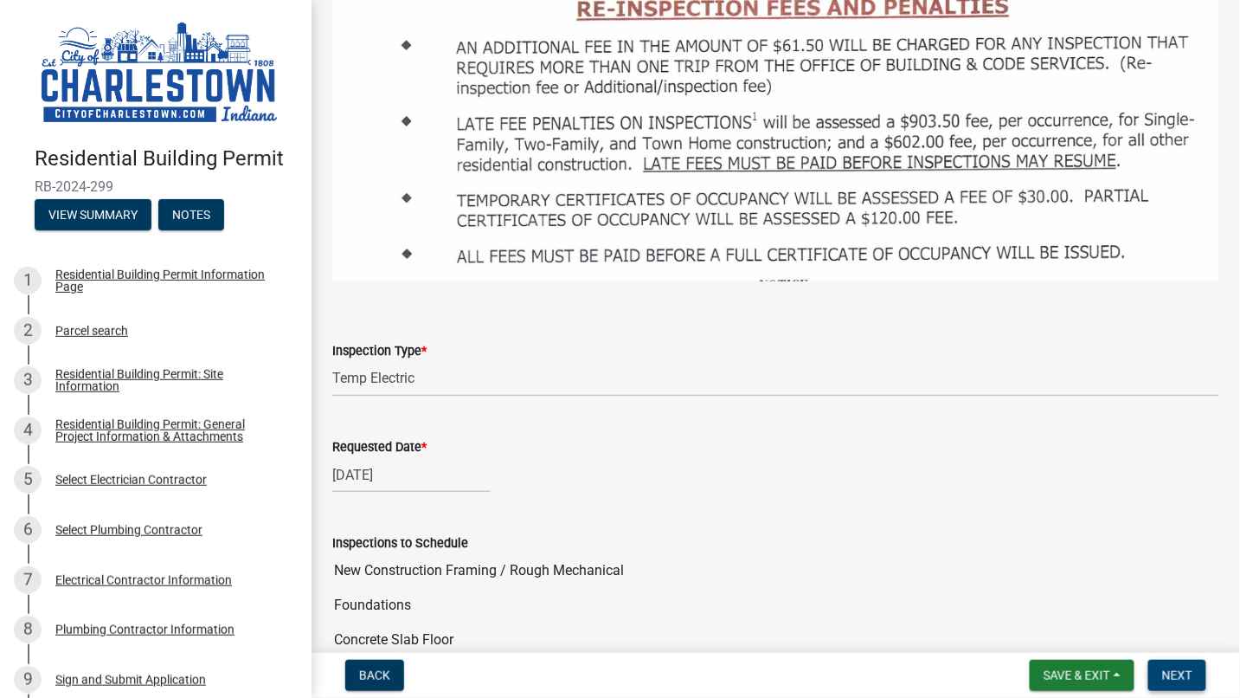
click at [1177, 668] on span "Next" at bounding box center [1177, 675] width 30 height 14
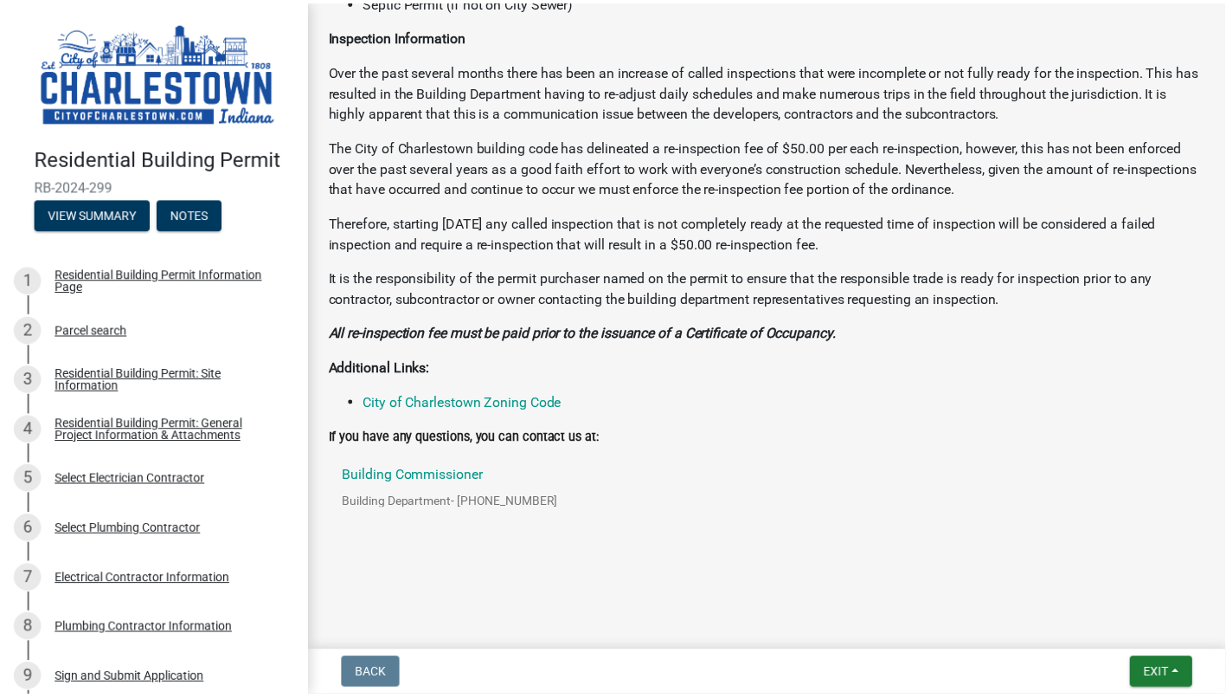
scroll to position [594, 0]
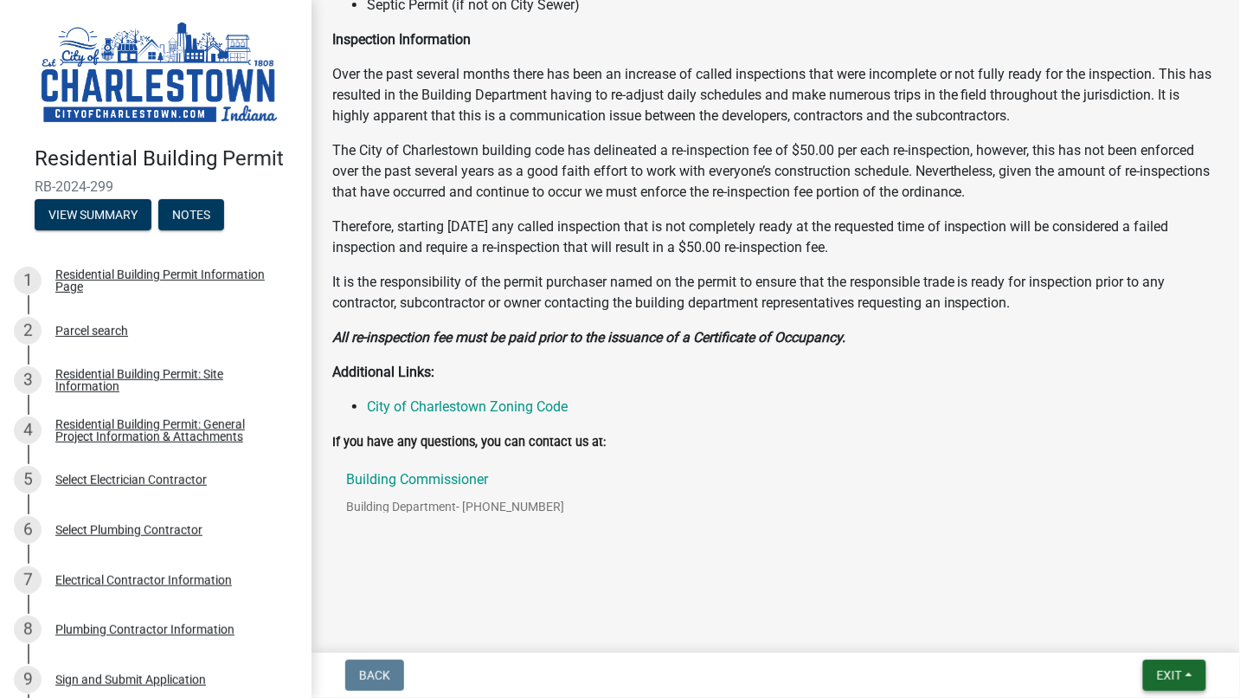
click at [1186, 685] on button "Exit" at bounding box center [1174, 674] width 63 height 31
click at [1143, 634] on button "Save & Exit" at bounding box center [1137, 630] width 138 height 42
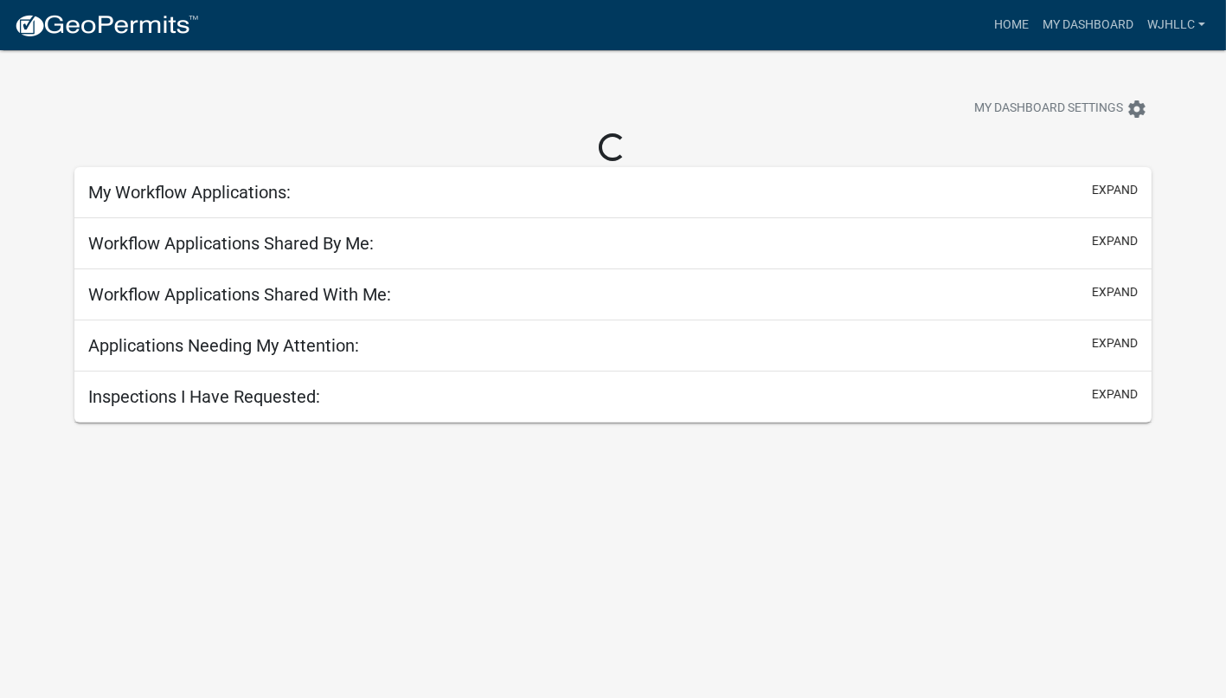
select select "3: 100"
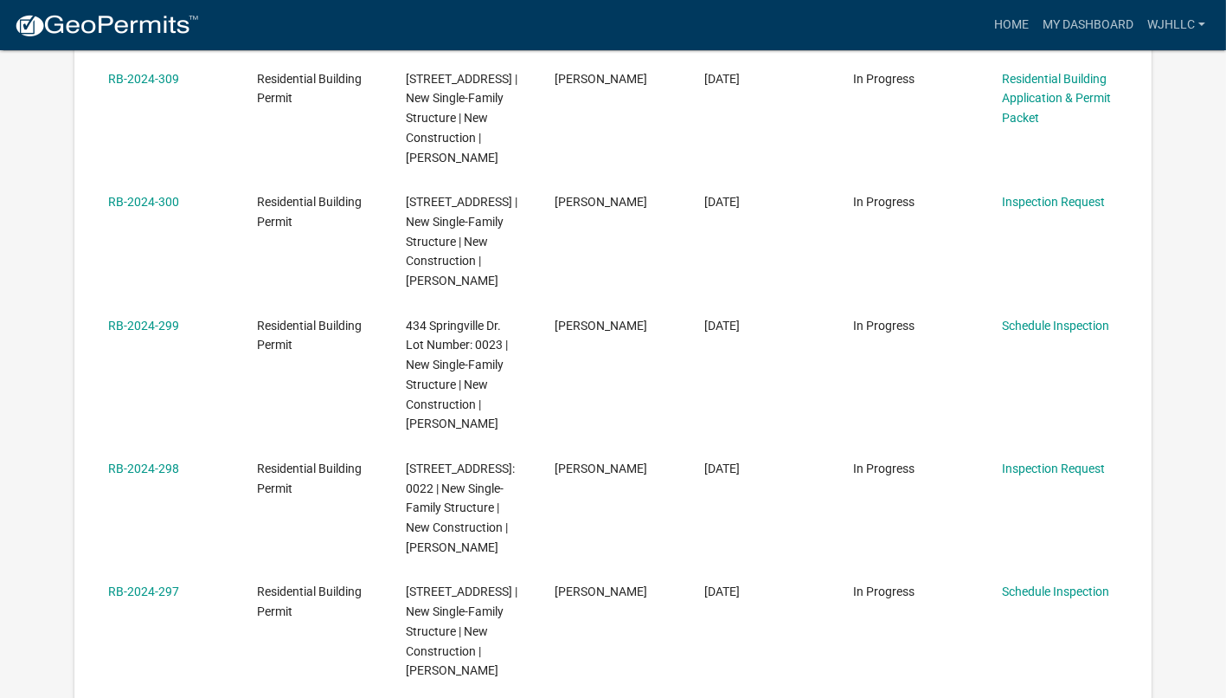
scroll to position [1550, 0]
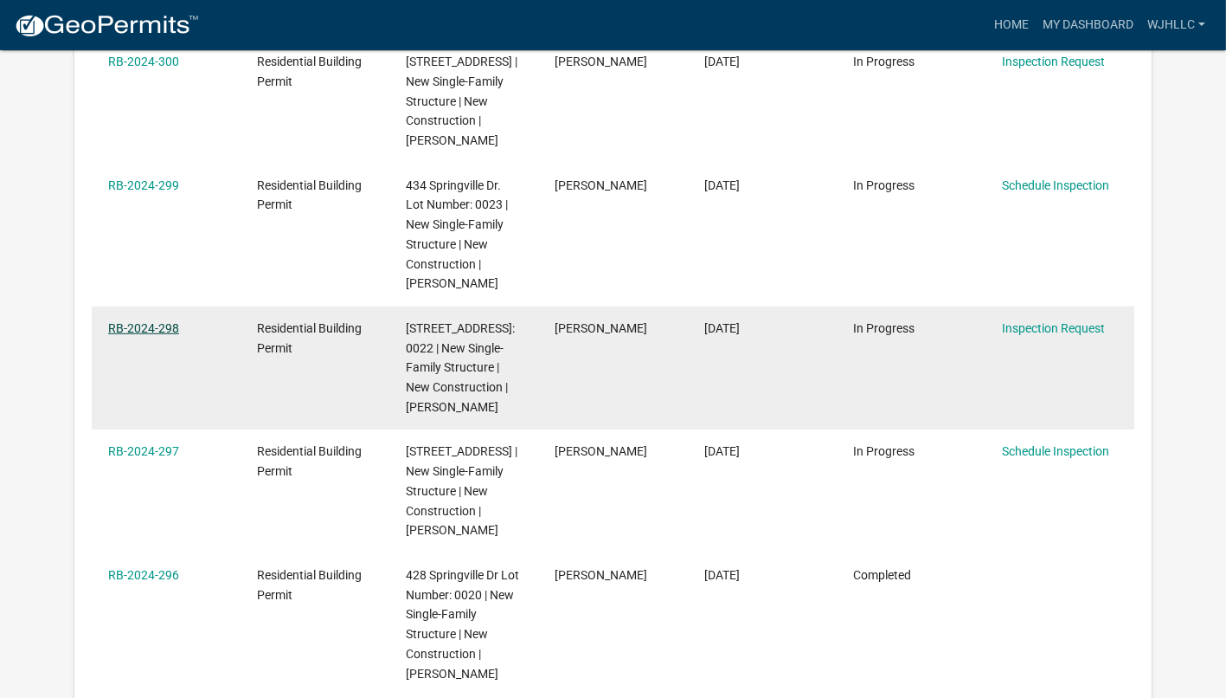
click at [141, 335] on link "RB-2024-298" at bounding box center [143, 328] width 71 height 14
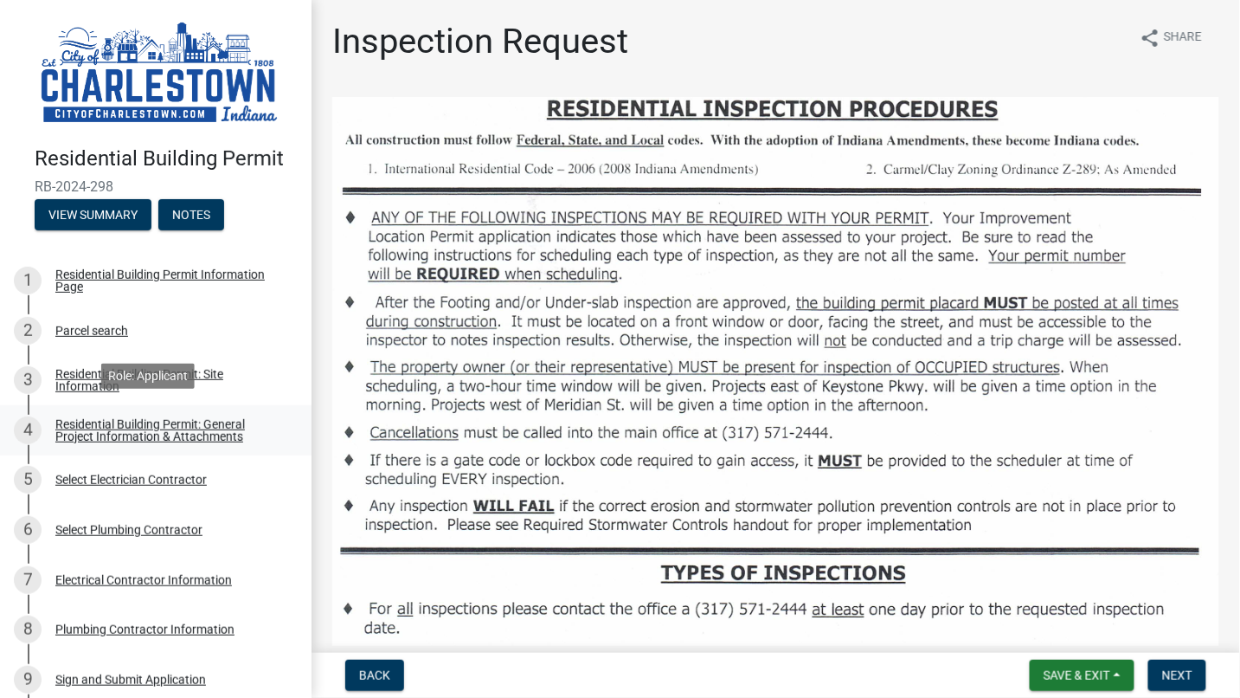
click at [102, 427] on div "Residential Building Permit: General Project Information & Attachments" at bounding box center [169, 430] width 228 height 24
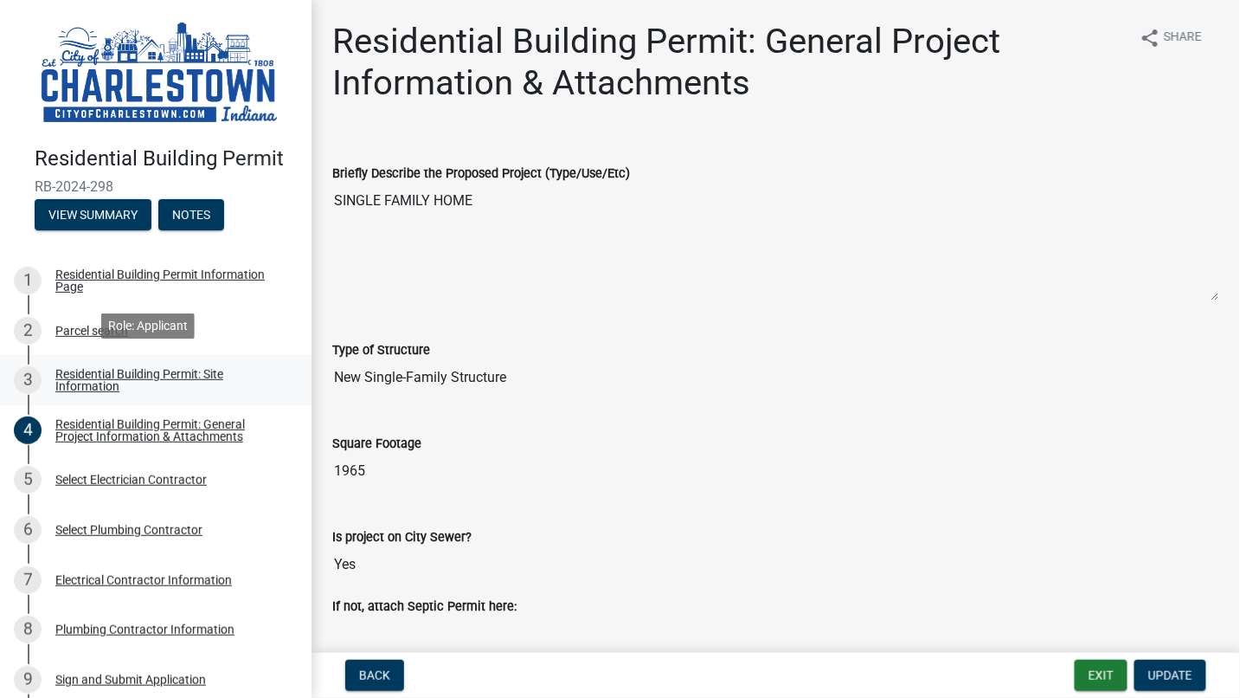
click at [63, 357] on link "3 Residential Building Permit: Site Information" at bounding box center [156, 380] width 312 height 50
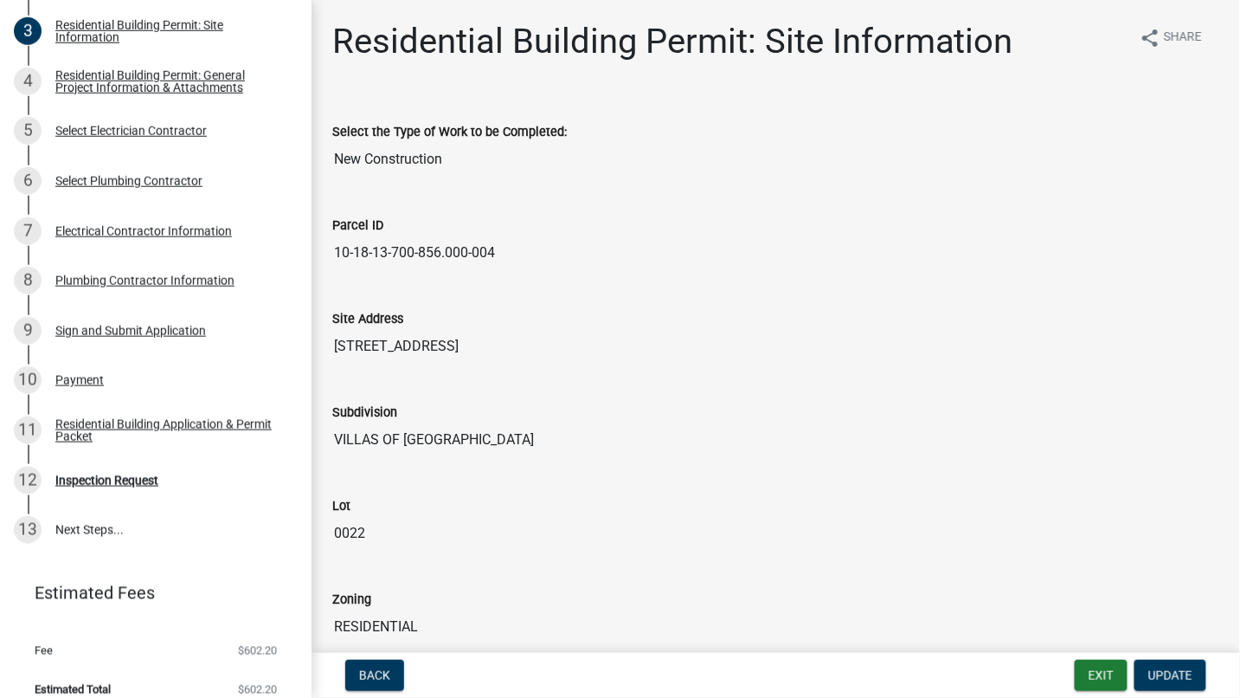
scroll to position [360, 0]
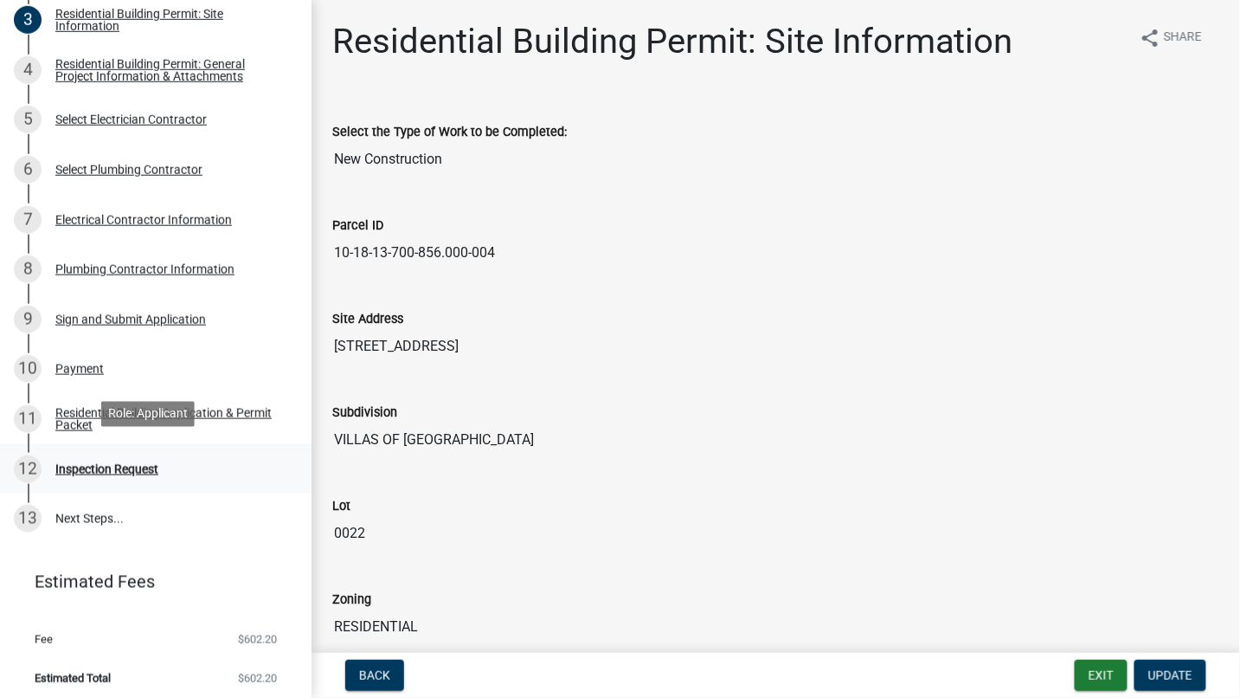
click at [106, 463] on div "Inspection Request" at bounding box center [106, 469] width 103 height 12
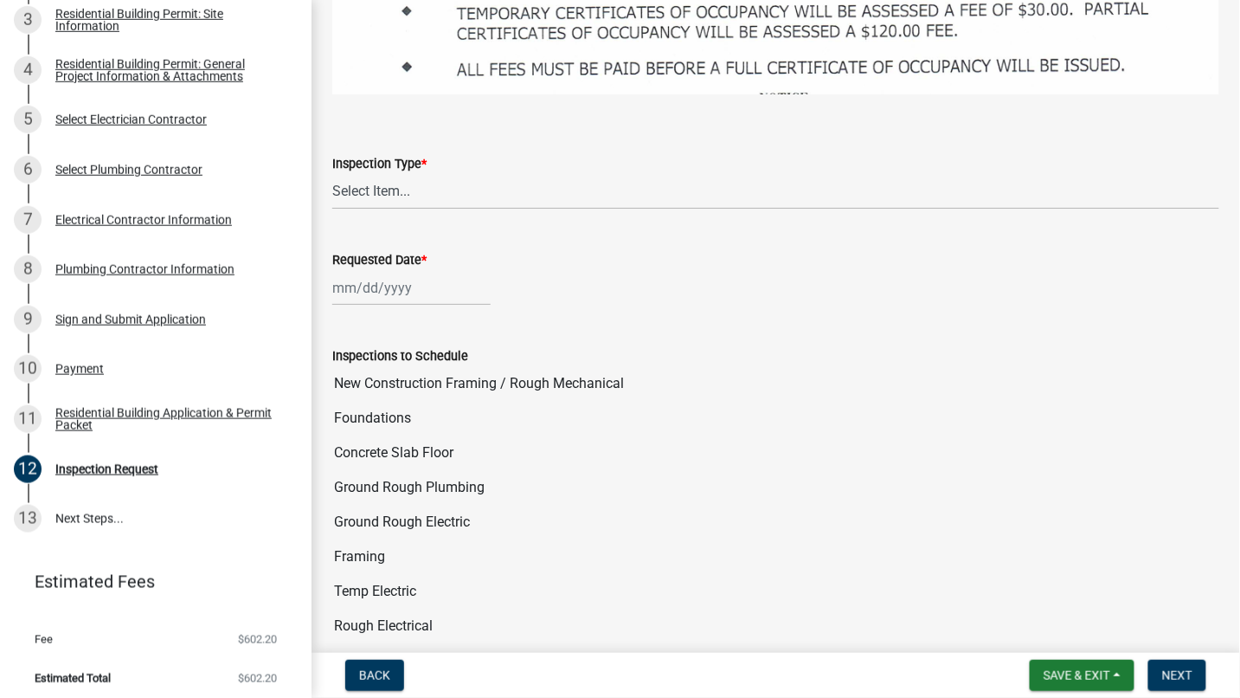
scroll to position [1999, 0]
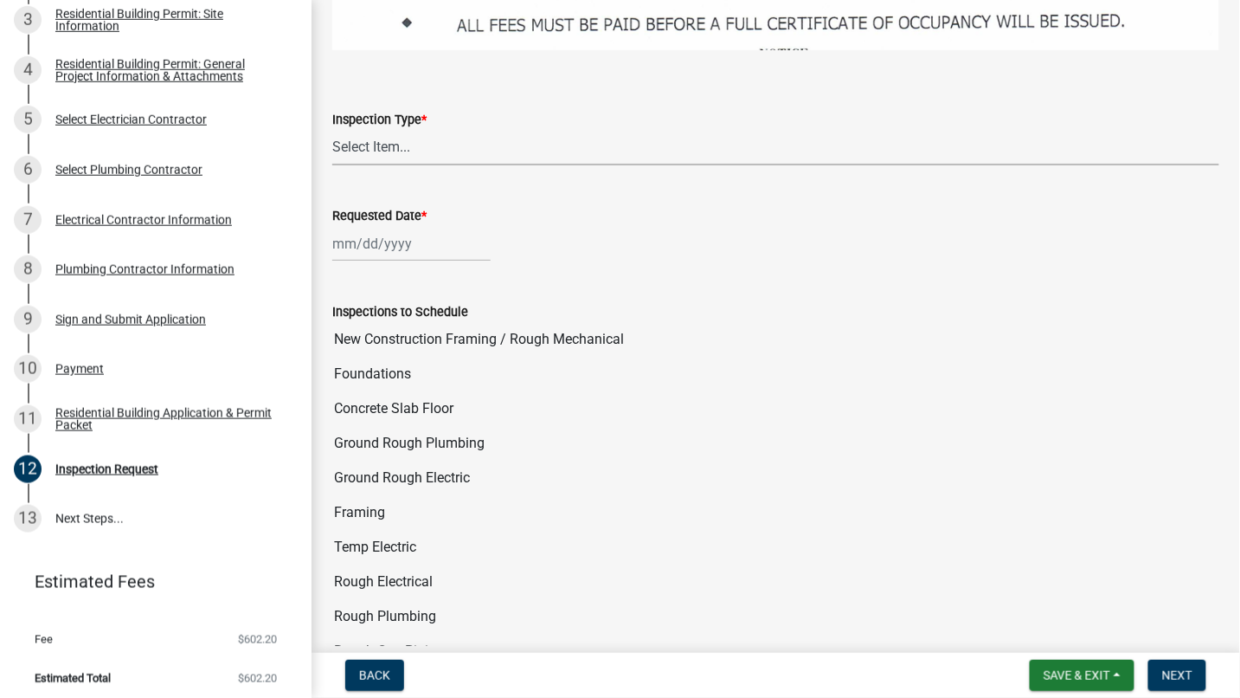
click at [416, 130] on select "Select Item... New Construction Framing / Rough Mechanical Foundations Concrete…" at bounding box center [775, 147] width 887 height 35
click at [332, 130] on select "Select Item... New Construction Framing / Rough Mechanical Foundations Concrete…" at bounding box center [775, 147] width 887 height 35
select select "070efa9d-54c2-47c8-ac16-f05a66721b1b"
click at [403, 226] on div at bounding box center [411, 243] width 158 height 35
select select "8"
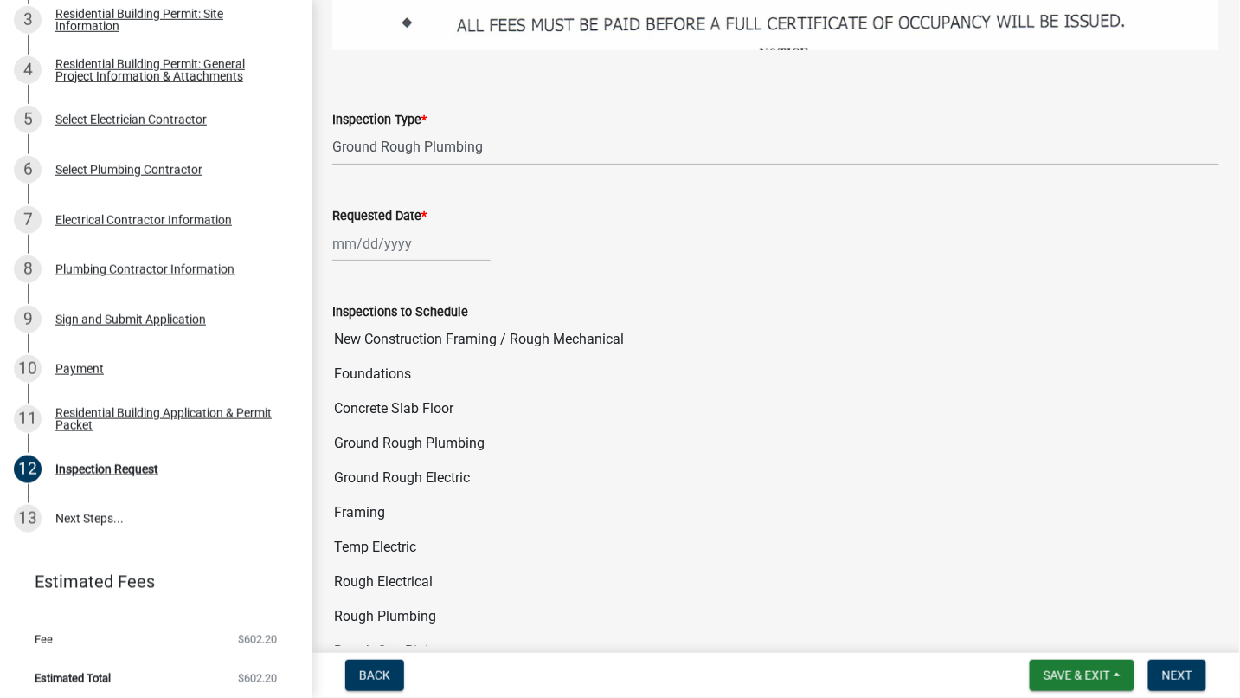
select select "2025"
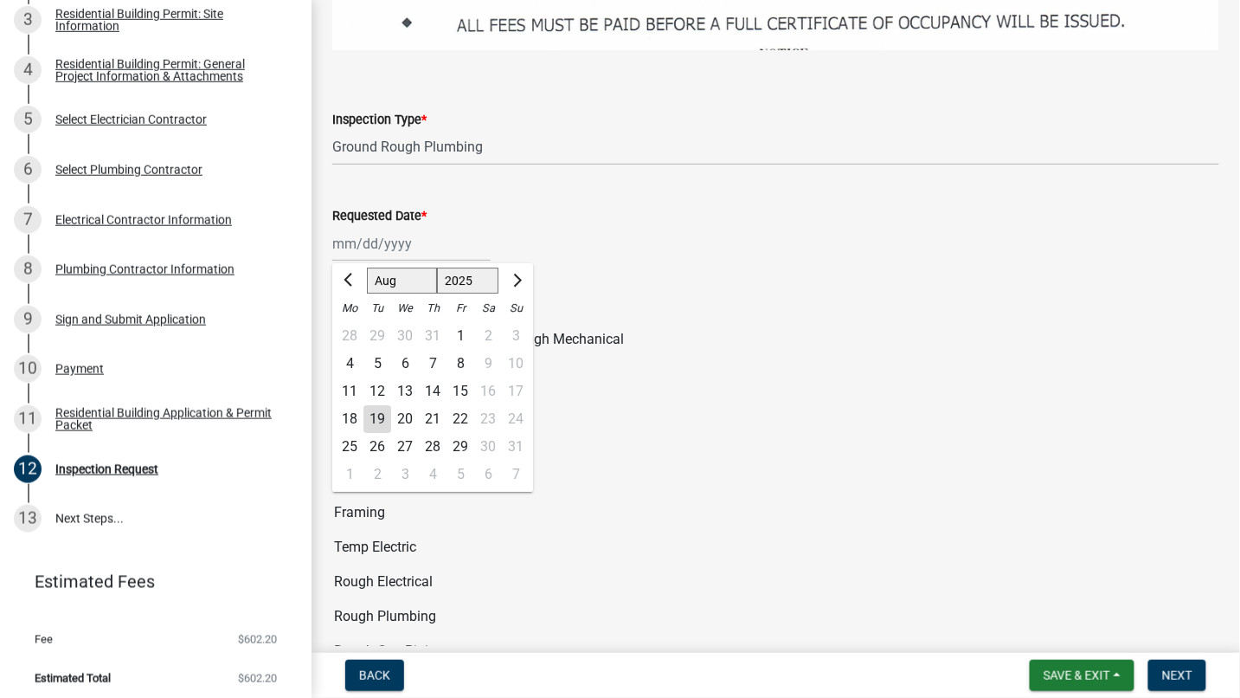
click at [409, 405] on div "20" at bounding box center [405, 419] width 28 height 28
type input "[DATE]"
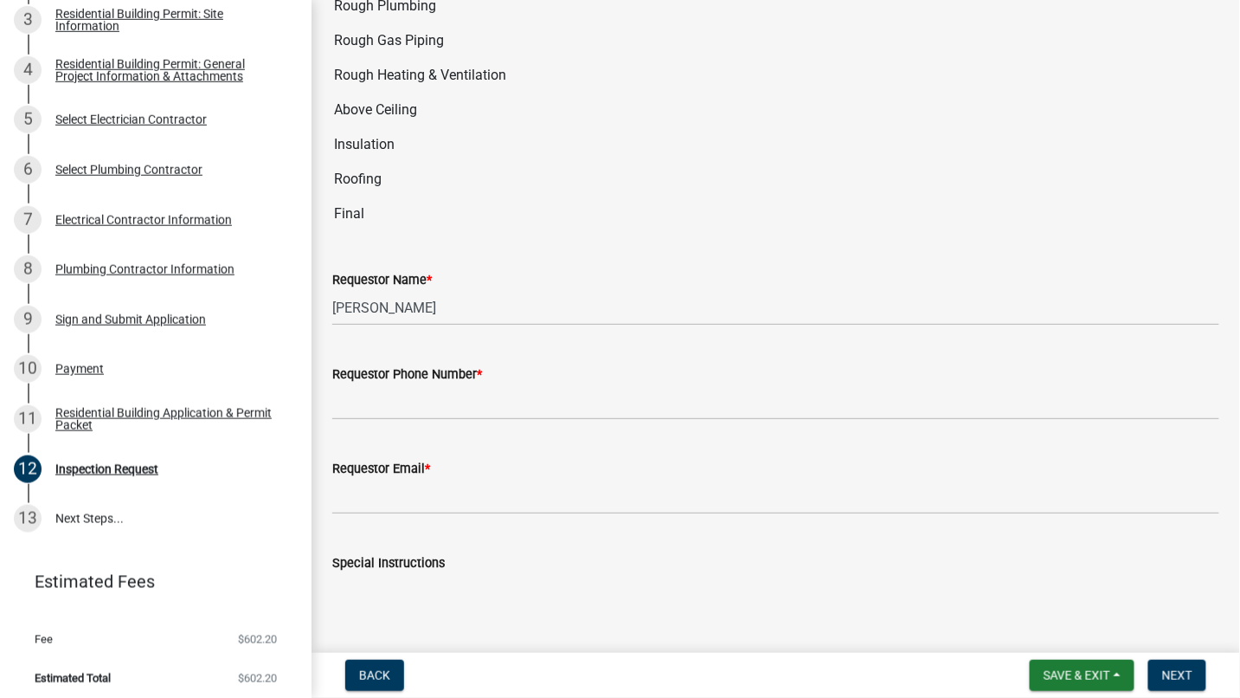
scroll to position [2619, 0]
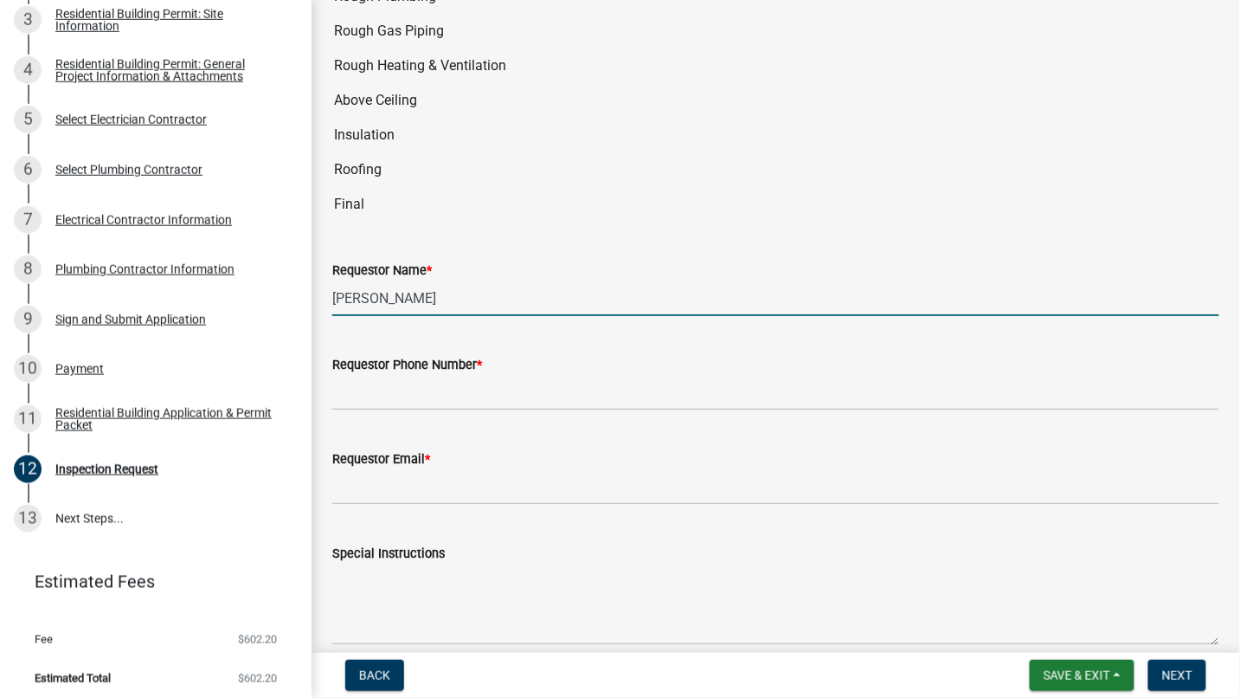
click at [594, 280] on input "[PERSON_NAME]" at bounding box center [775, 297] width 887 height 35
type input "T"
type input "[PERSON_NAME]"
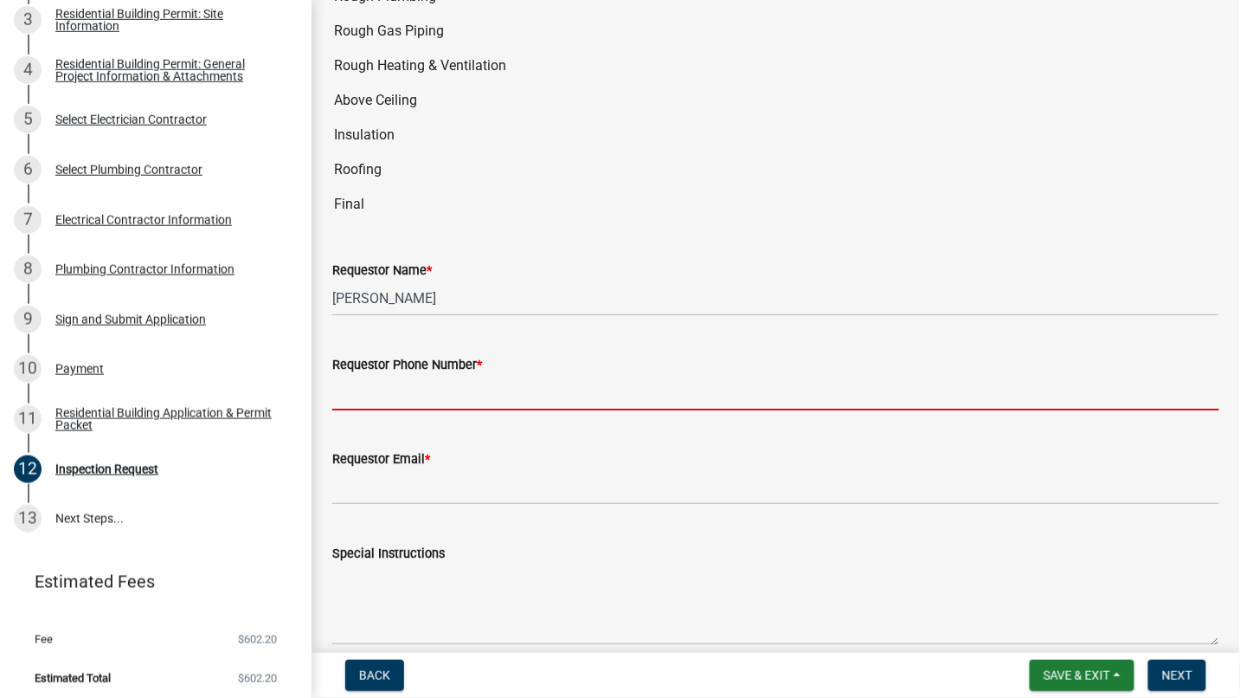
click at [494, 375] on input "Requestor Phone Number *" at bounding box center [775, 392] width 887 height 35
type input "[PHONE_NUMBER]"
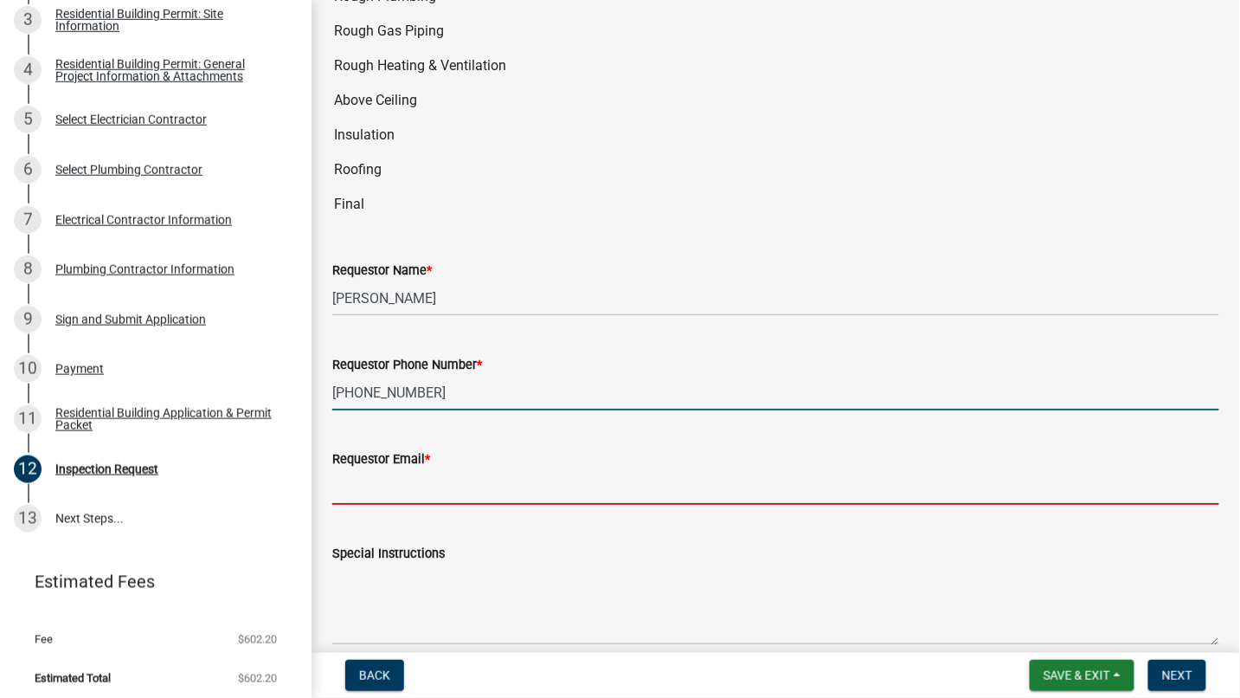
click at [495, 469] on input "Requestor Email *" at bounding box center [775, 486] width 887 height 35
type input "[PERSON_NAME][EMAIL_ADDRESS][PERSON_NAME][DOMAIN_NAME]"
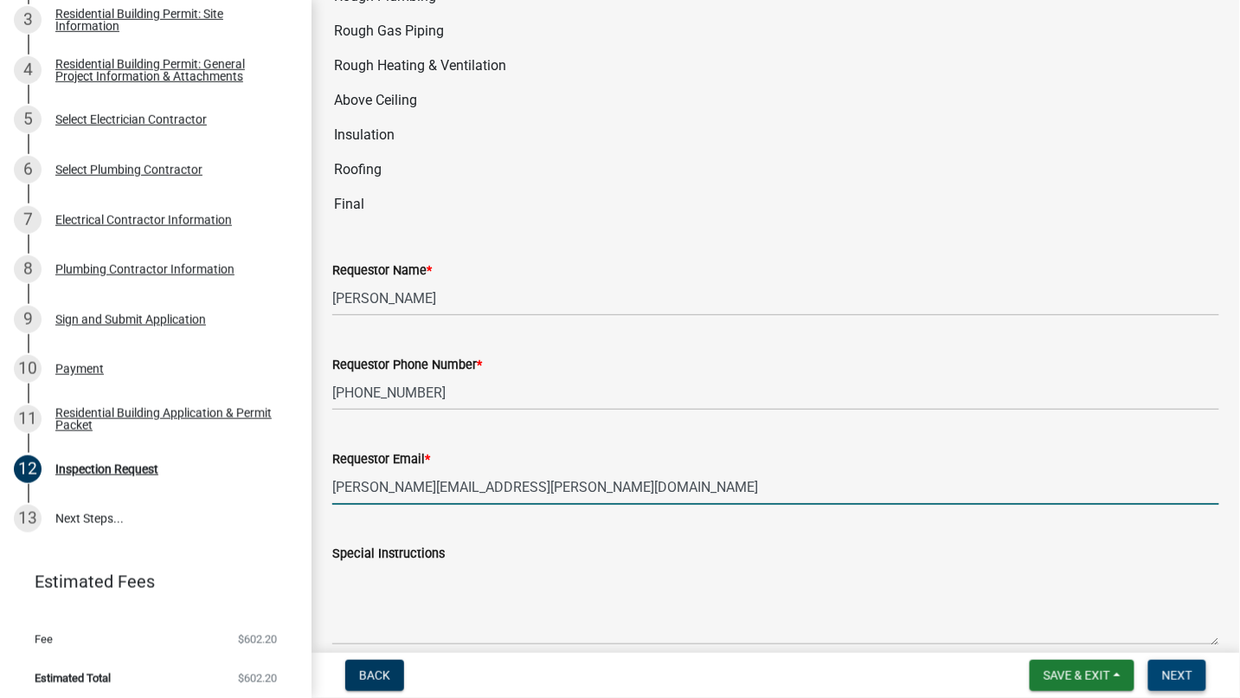
click at [1174, 663] on button "Next" at bounding box center [1177, 674] width 58 height 31
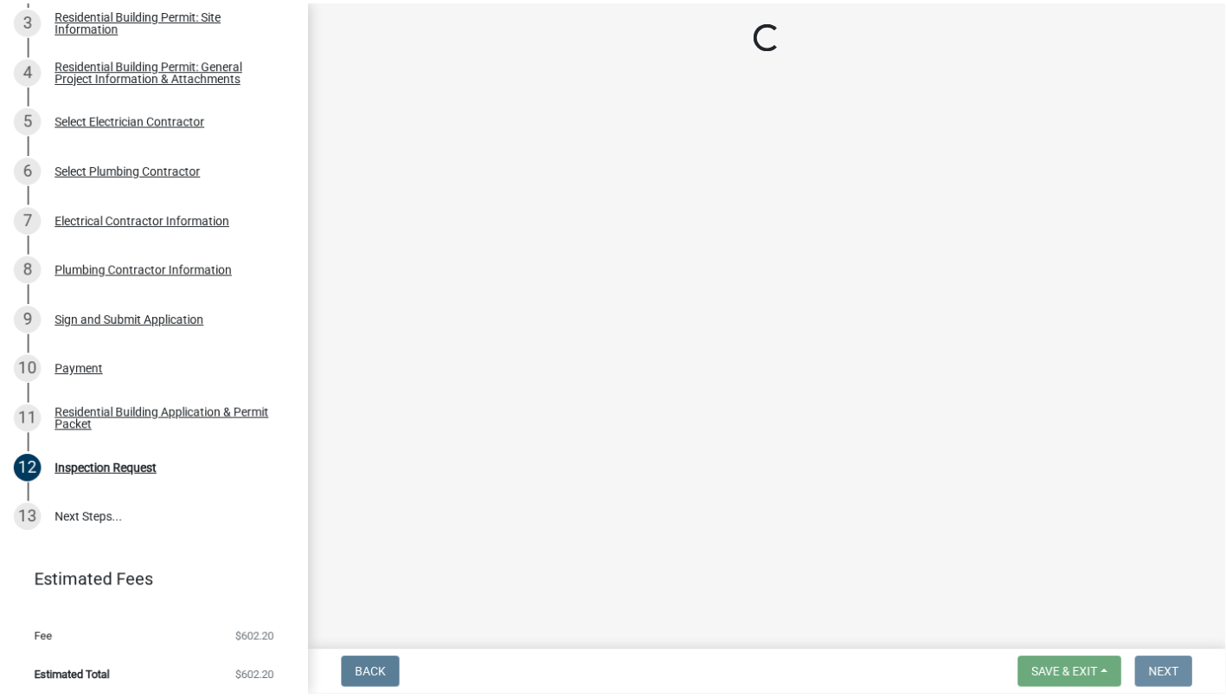
scroll to position [0, 0]
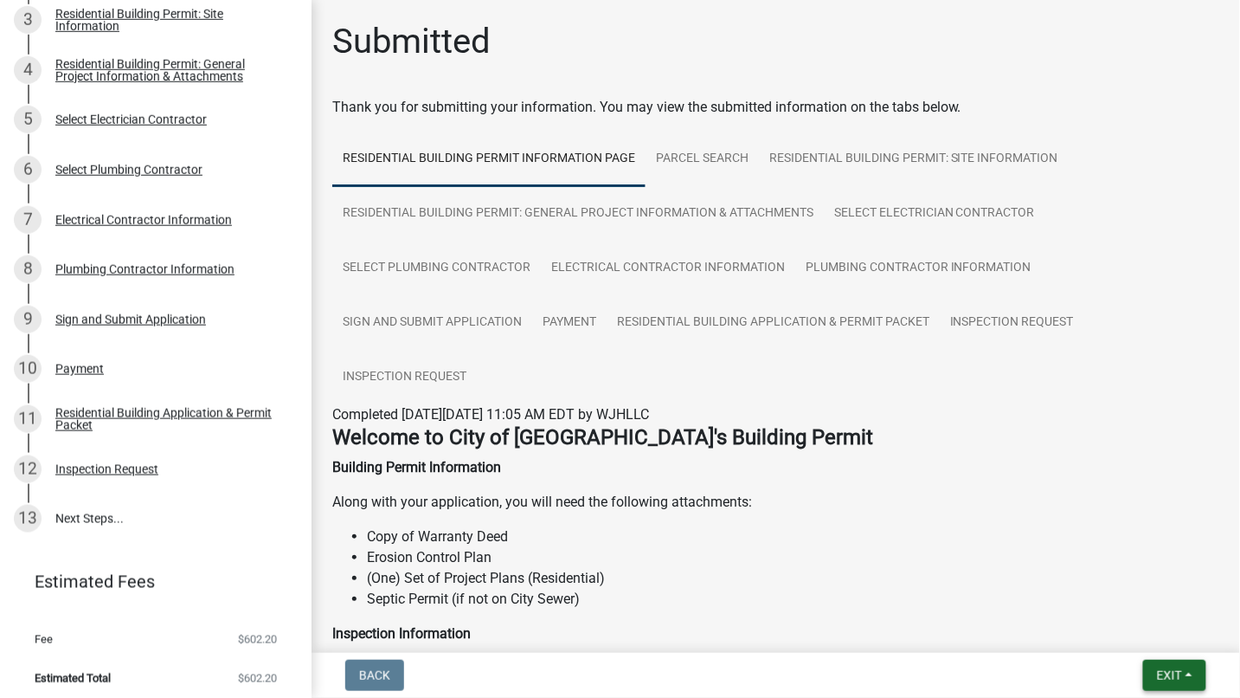
click at [1194, 678] on button "Exit" at bounding box center [1174, 674] width 63 height 31
click at [1149, 627] on button "Save & Exit" at bounding box center [1137, 630] width 138 height 42
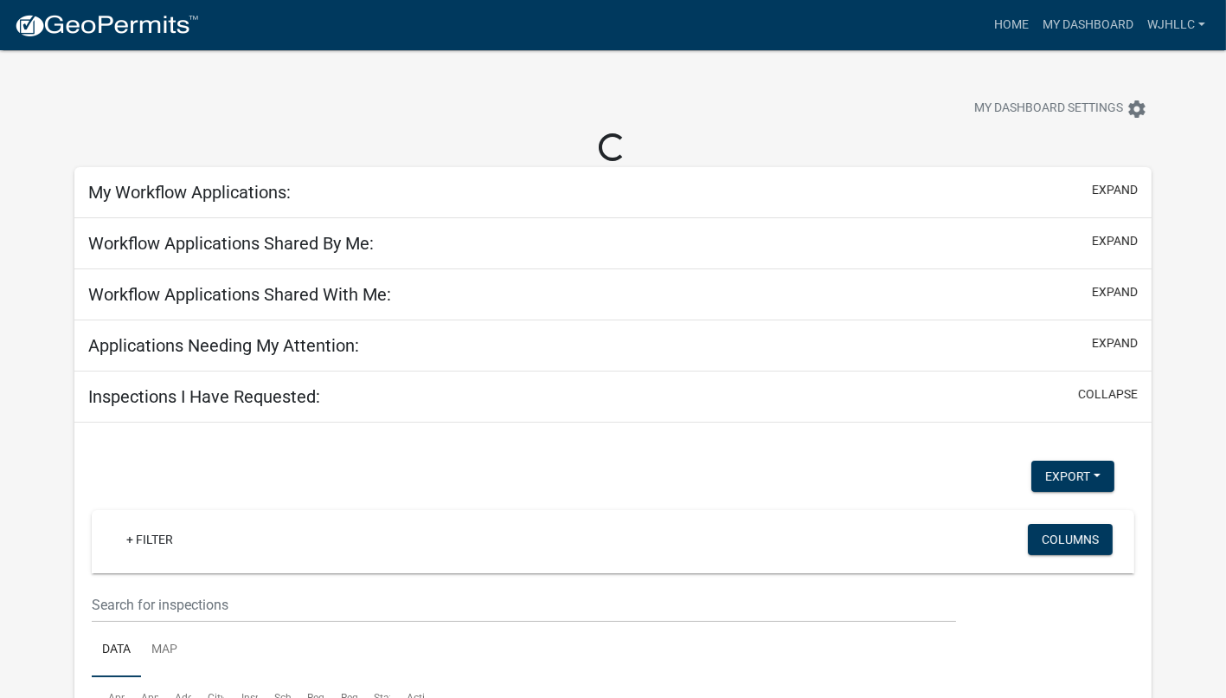
select select "3: 100"
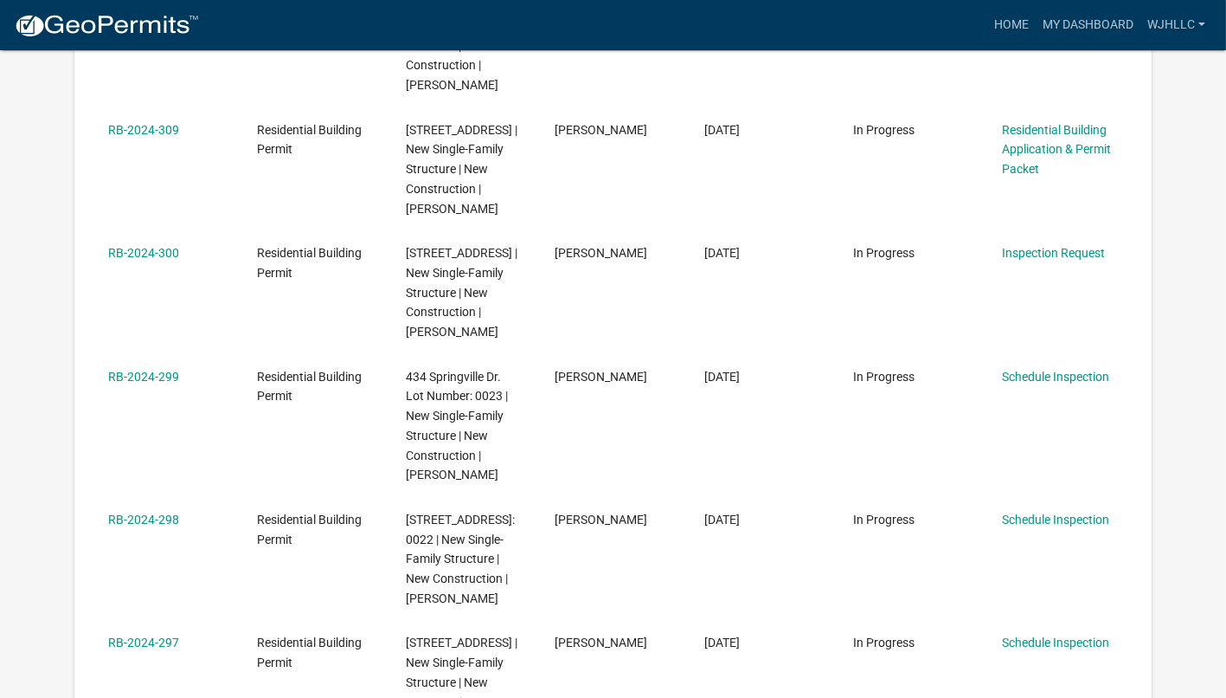
scroll to position [1410, 0]
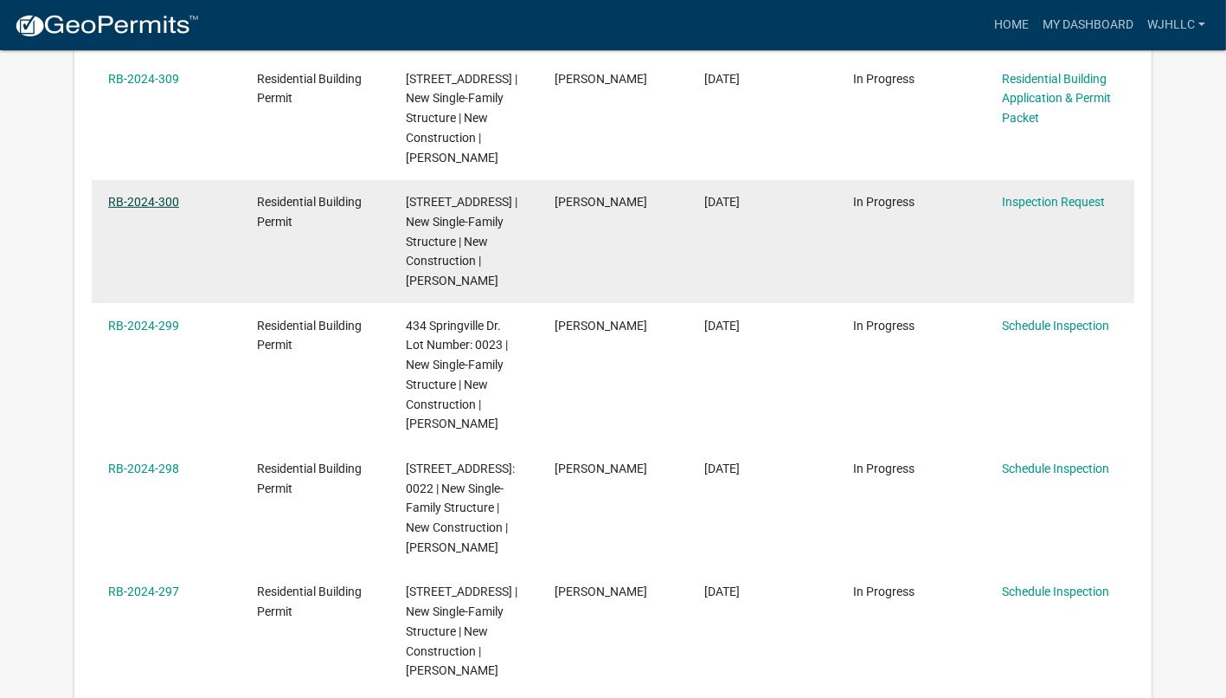
click at [137, 209] on link "RB-2024-300" at bounding box center [143, 202] width 71 height 14
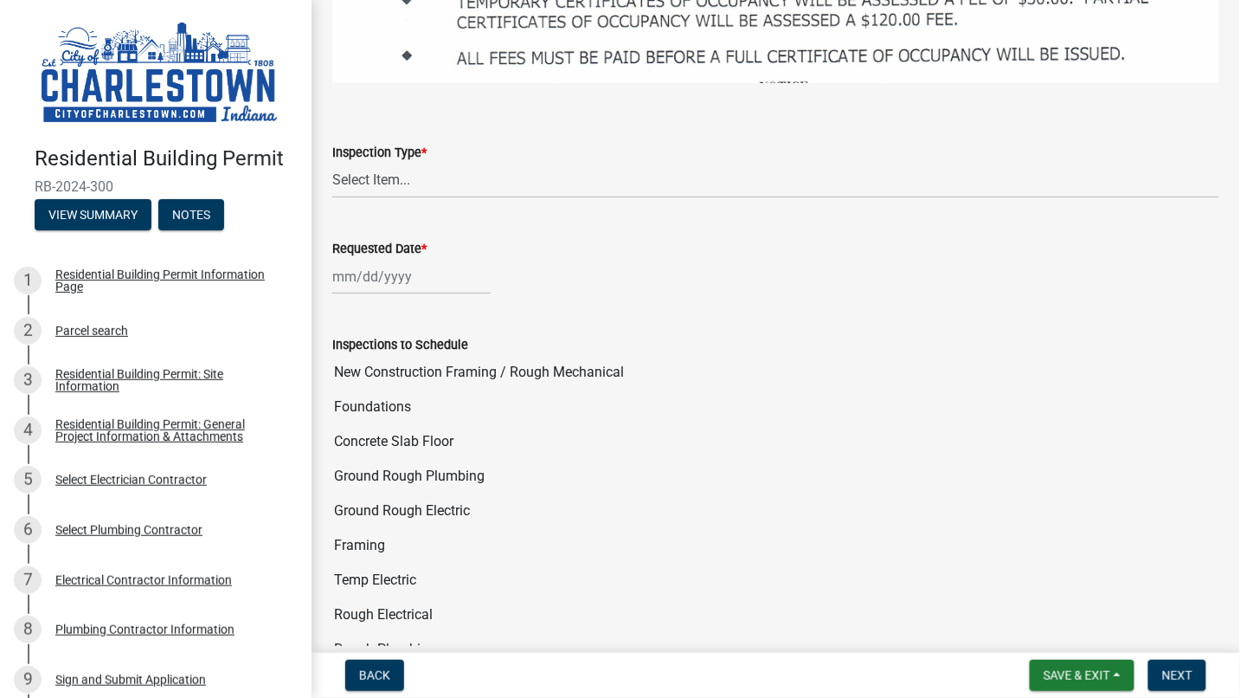
scroll to position [1970, 0]
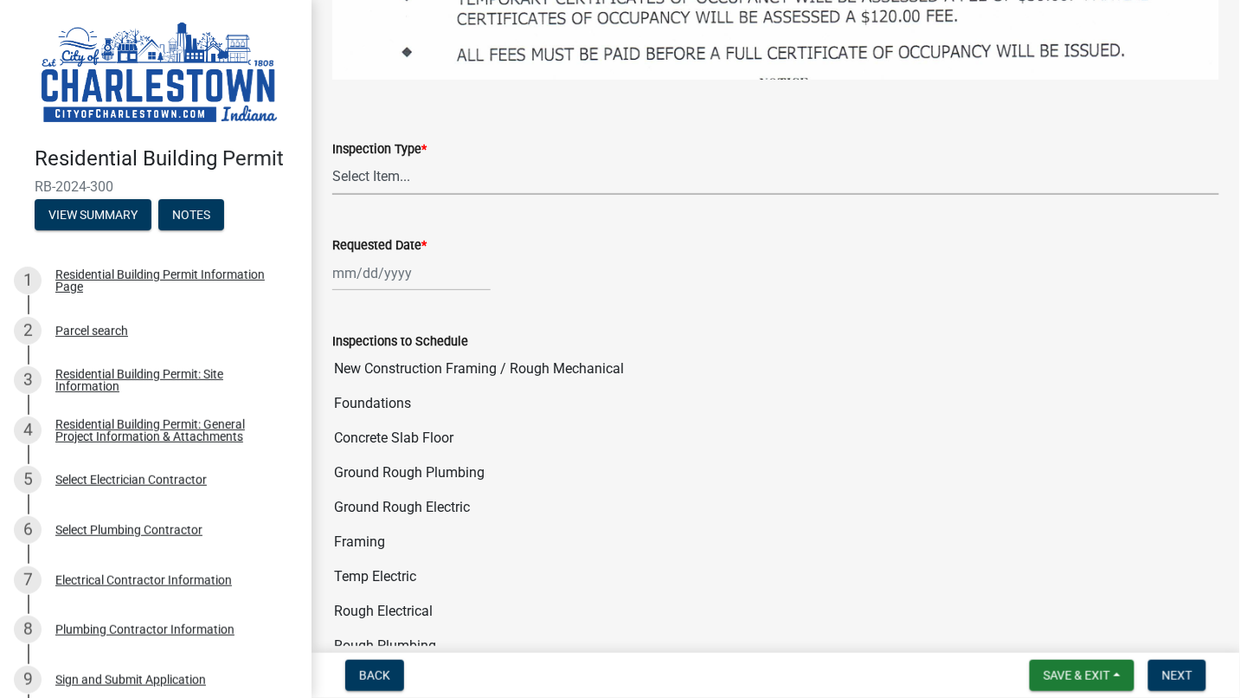
click at [392, 159] on select "Select Item... New Construction Framing / Rough Mechanical Foundations Concrete…" at bounding box center [775, 176] width 887 height 35
click at [332, 159] on select "Select Item... New Construction Framing / Rough Mechanical Foundations Concrete…" at bounding box center [775, 176] width 887 height 35
select select "070efa9d-54c2-47c8-ac16-f05a66721b1b"
click at [432, 255] on div at bounding box center [411, 272] width 158 height 35
select select "8"
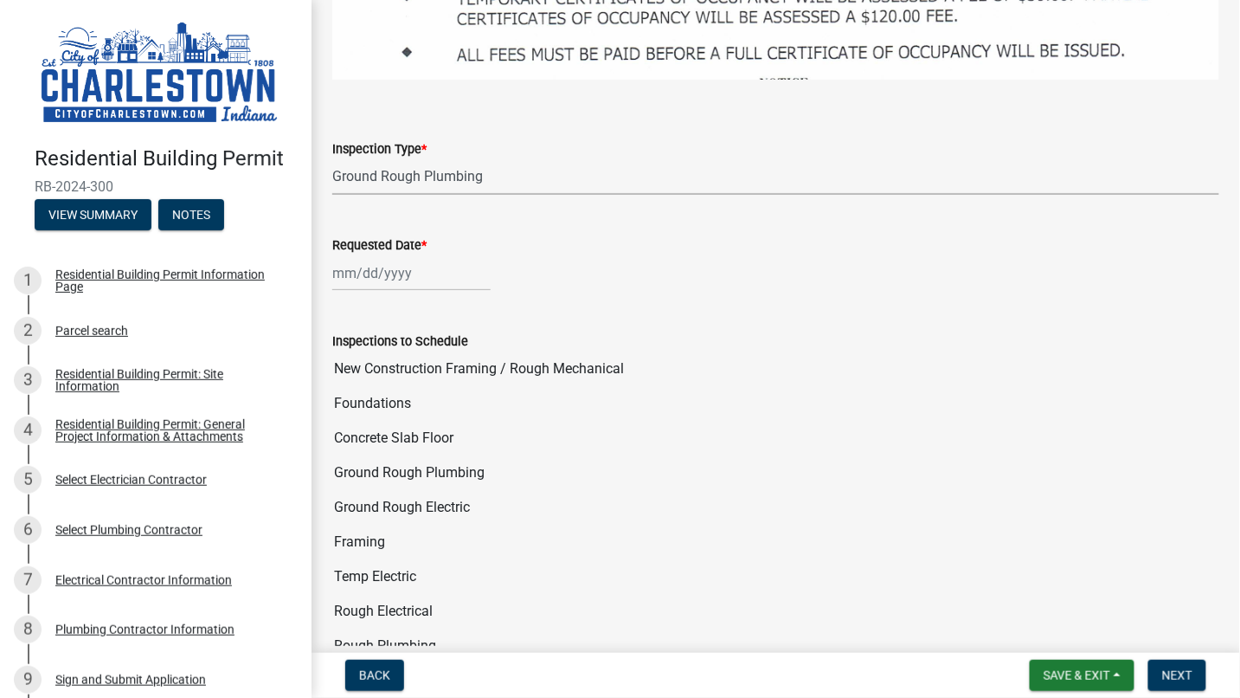
select select "2025"
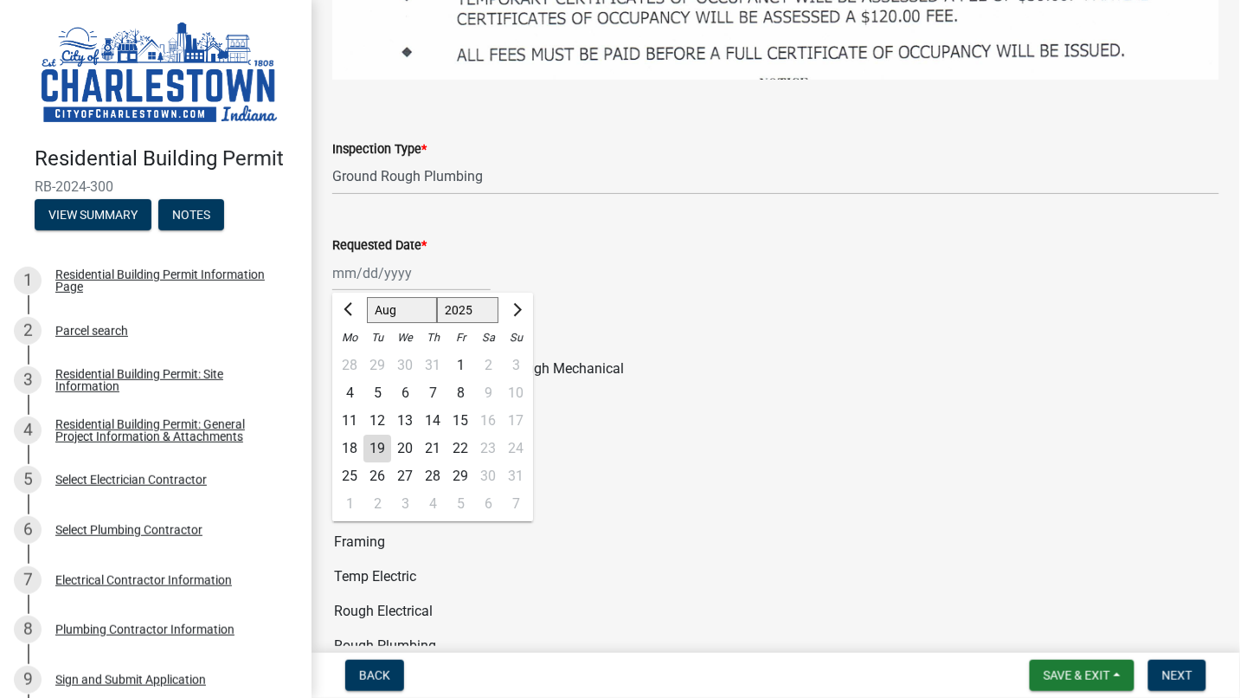
click at [462, 434] on div "22" at bounding box center [461, 448] width 28 height 28
type input "[DATE]"
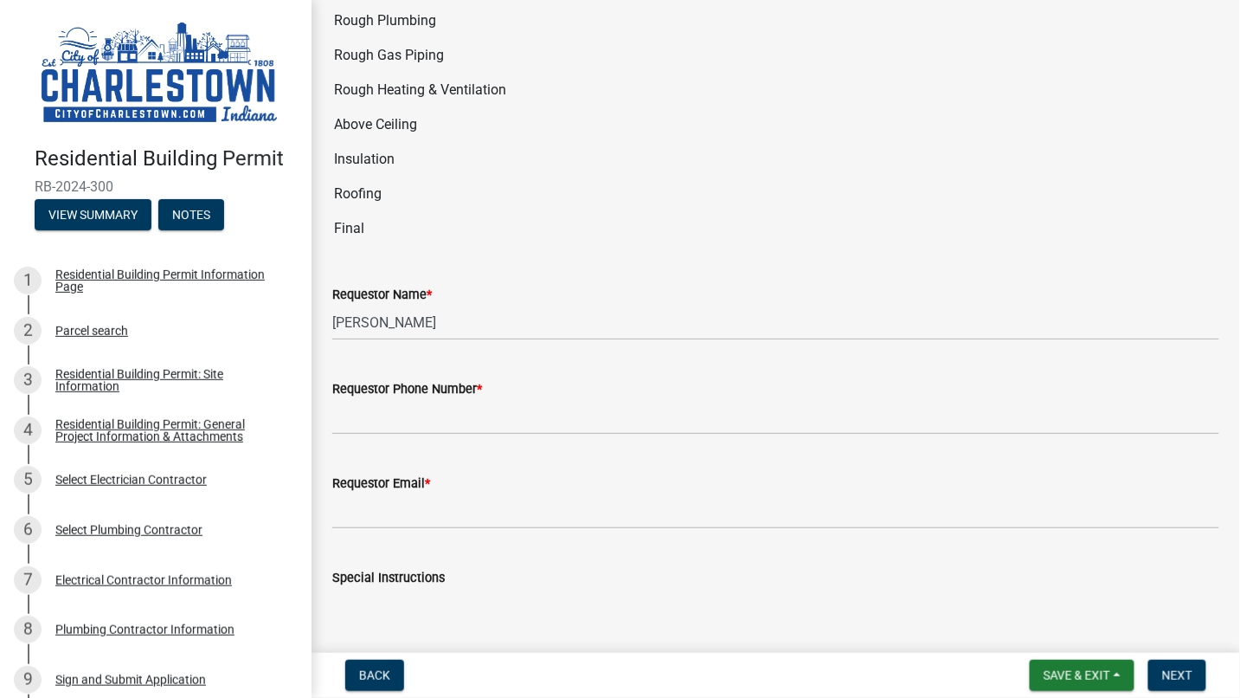
scroll to position [2603, 0]
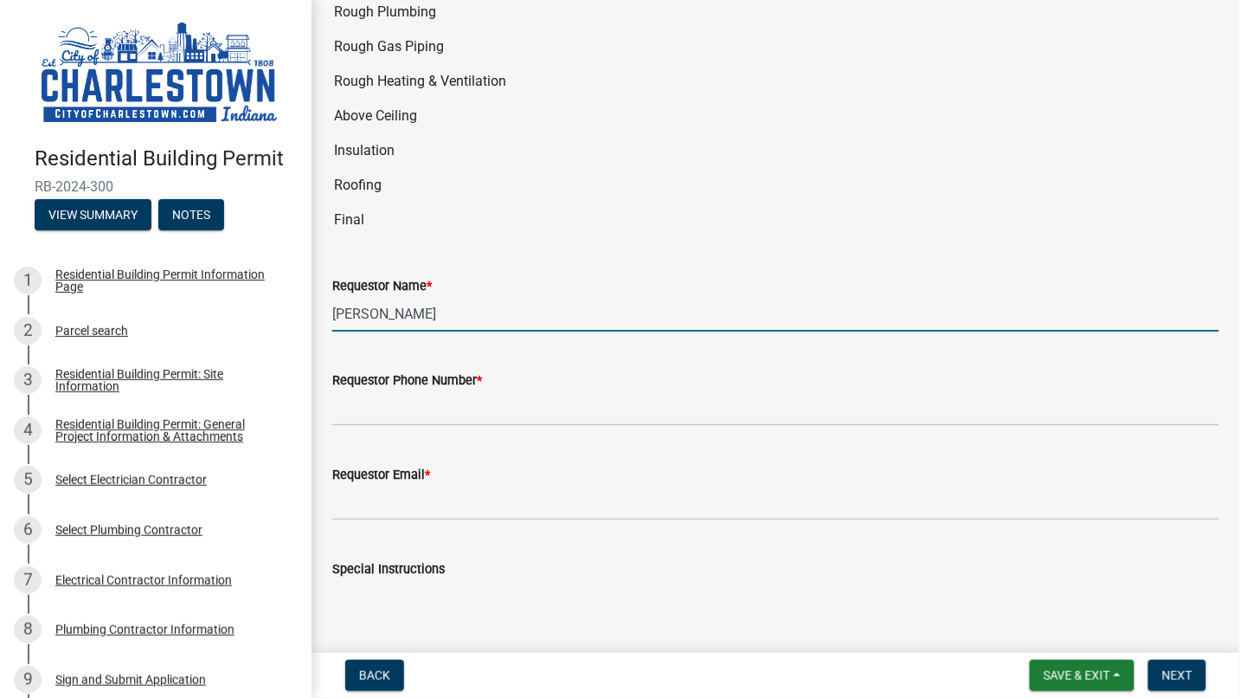
click at [542, 296] on input "[PERSON_NAME]" at bounding box center [775, 313] width 887 height 35
type input "T"
type input "[PERSON_NAME]"
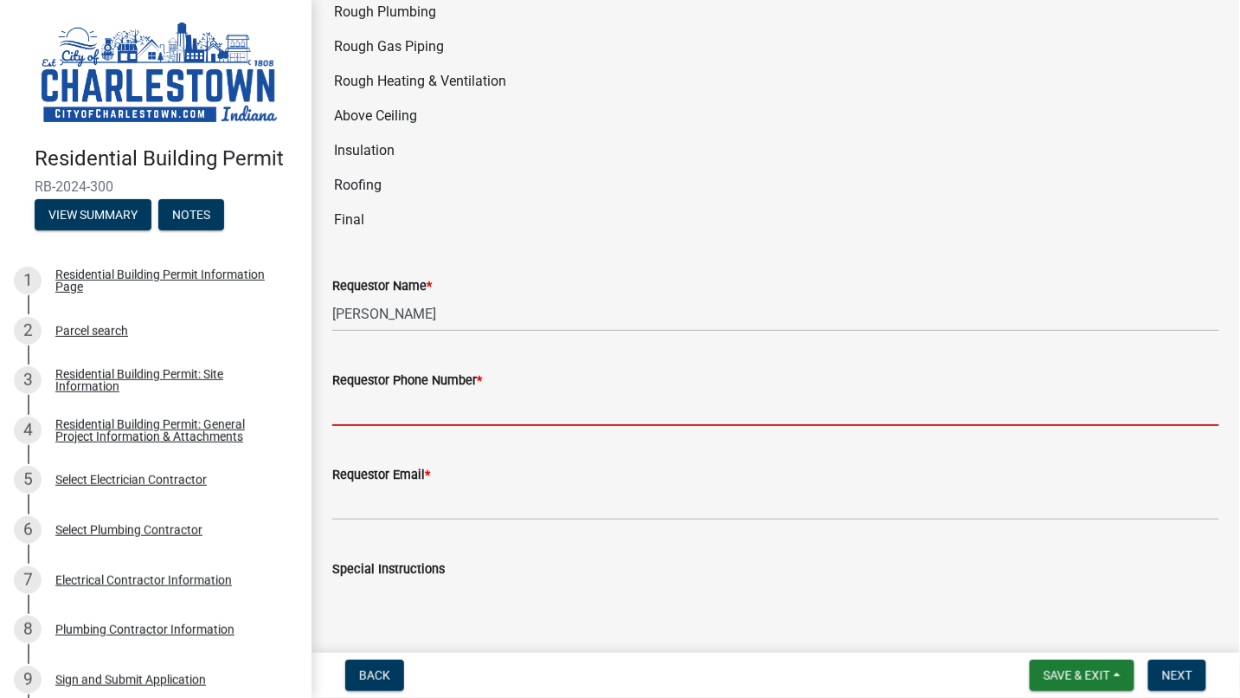
click at [451, 390] on input "Requestor Phone Number *" at bounding box center [775, 407] width 887 height 35
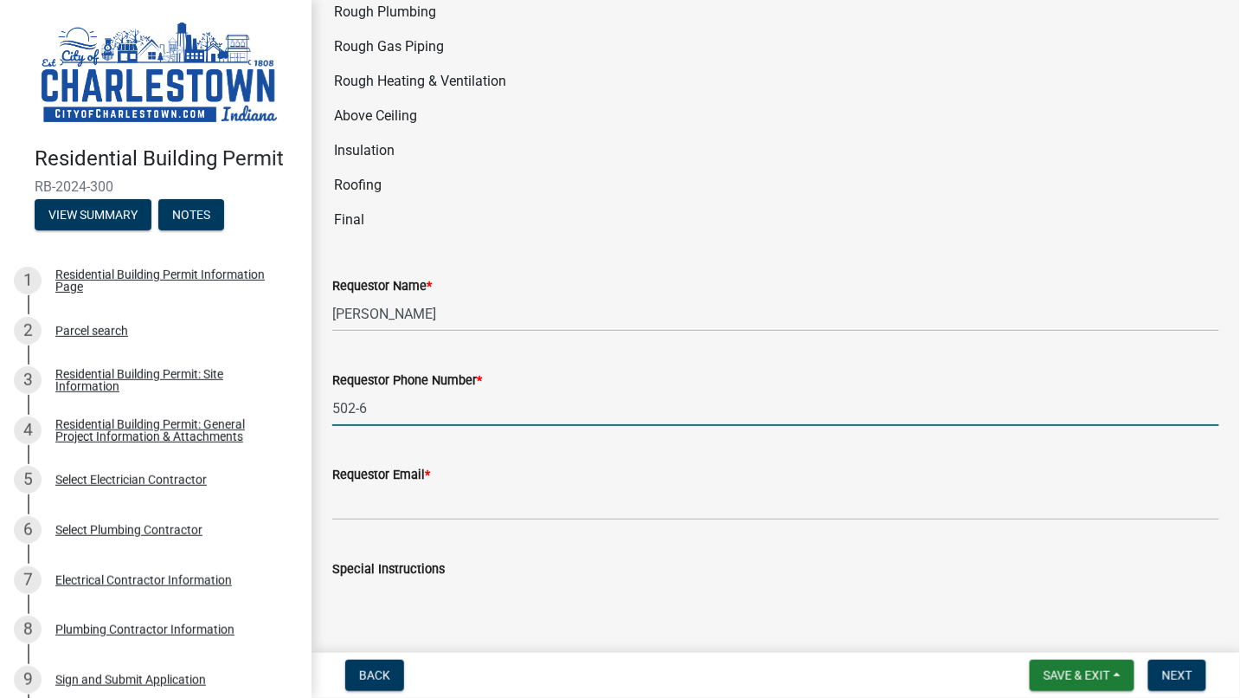
type input "[PHONE_NUMBER]"
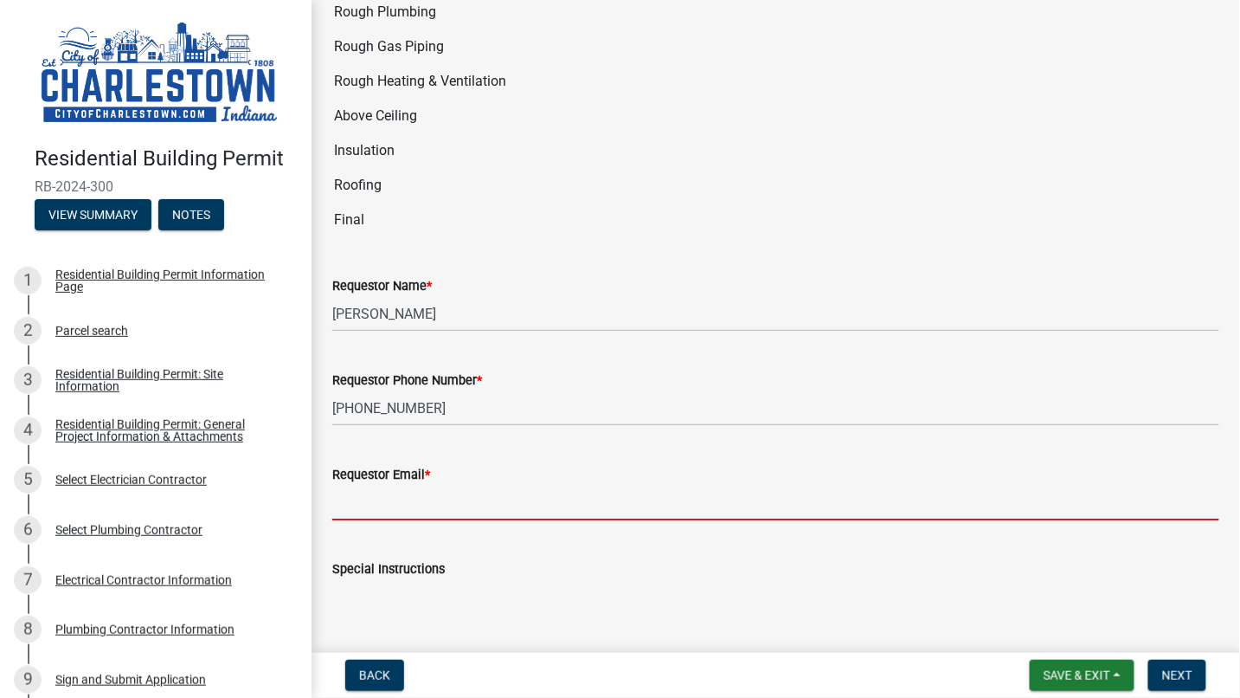
click at [481, 485] on input "Requestor Email *" at bounding box center [775, 502] width 887 height 35
type input "[PERSON_NAME][EMAIL_ADDRESS][PERSON_NAME][DOMAIN_NAME]"
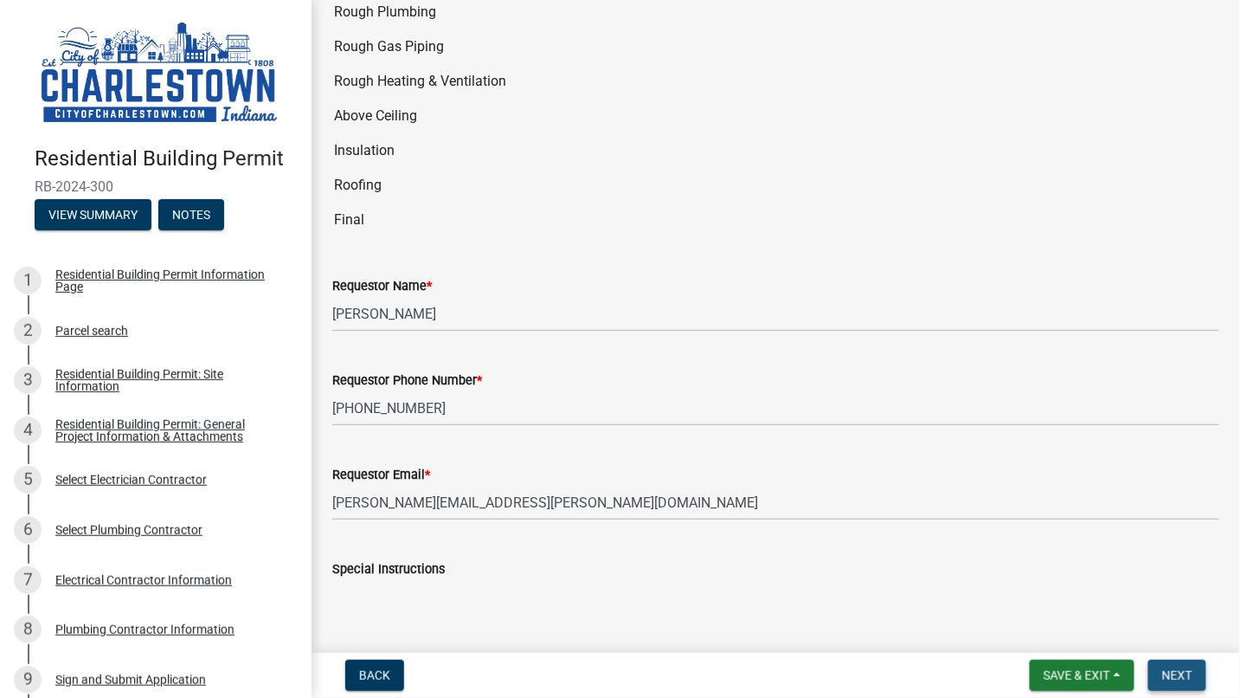
click at [1180, 671] on span "Next" at bounding box center [1177, 675] width 30 height 14
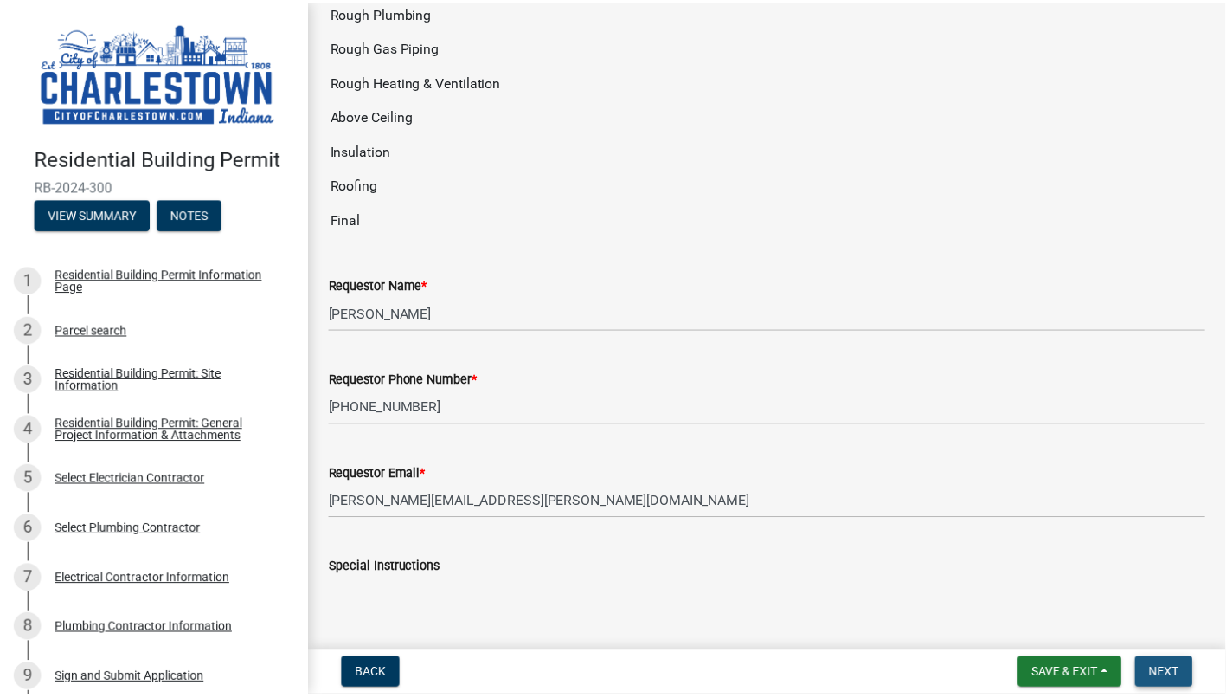
scroll to position [0, 0]
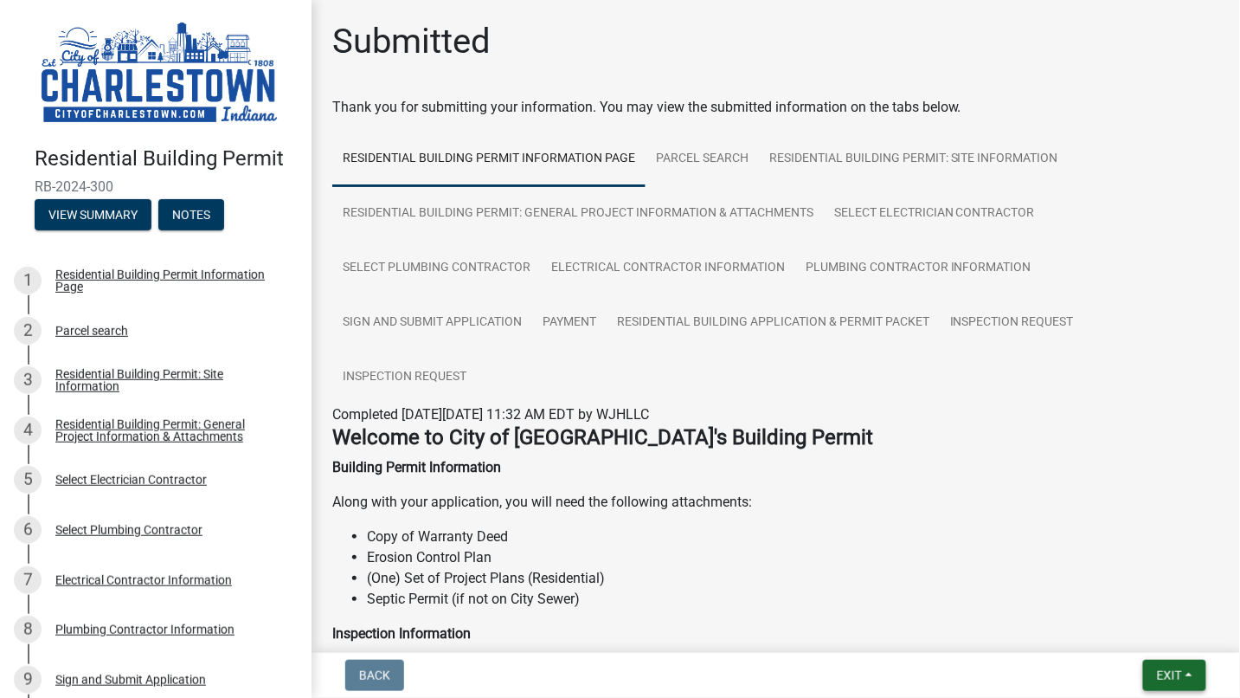
click at [1180, 671] on span "Exit" at bounding box center [1169, 675] width 25 height 14
click at [1156, 624] on button "Save & Exit" at bounding box center [1137, 630] width 138 height 42
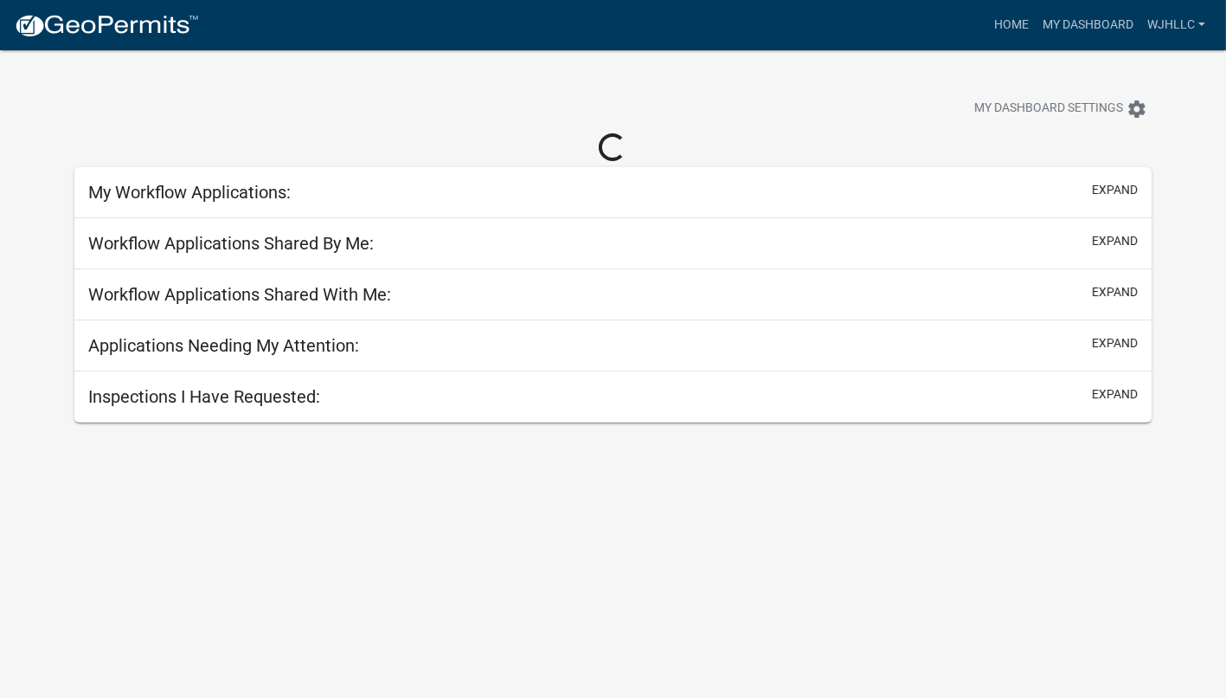
select select "3: 100"
